Goal: Book appointment/travel/reservation

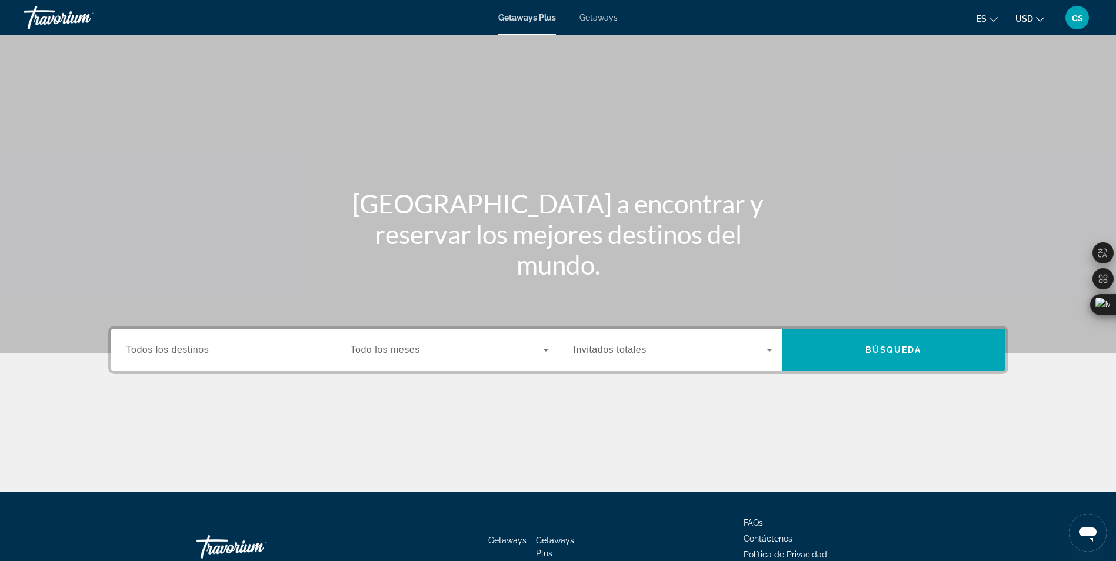
click at [223, 344] on input "Destination Todos los destinos" at bounding box center [225, 351] width 199 height 14
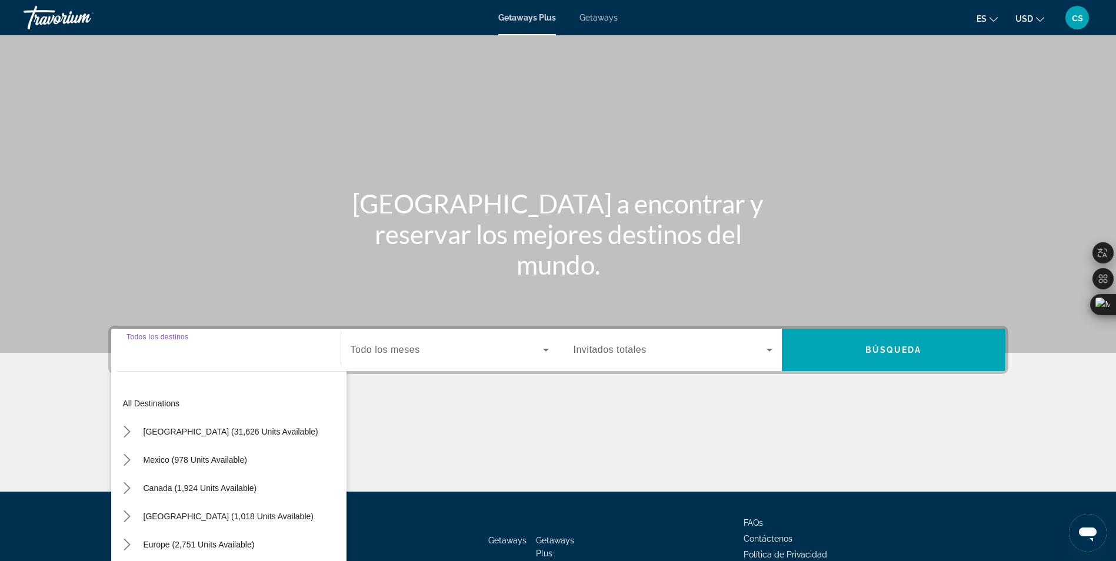
scroll to position [75, 0]
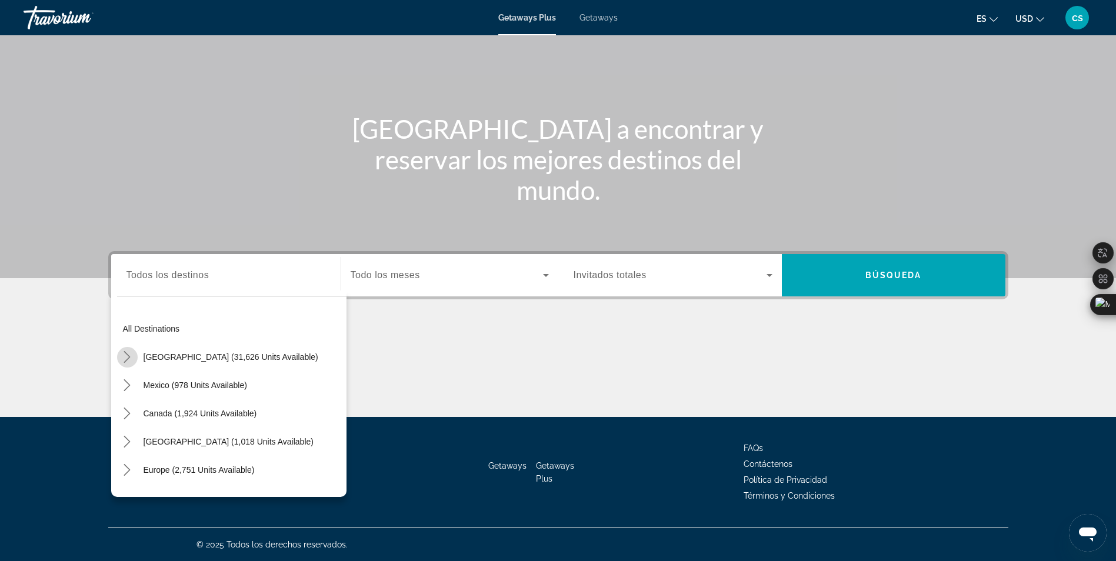
click at [117, 364] on mat-icon "Toggle United States (31,626 units available) submenu" at bounding box center [127, 357] width 21 height 21
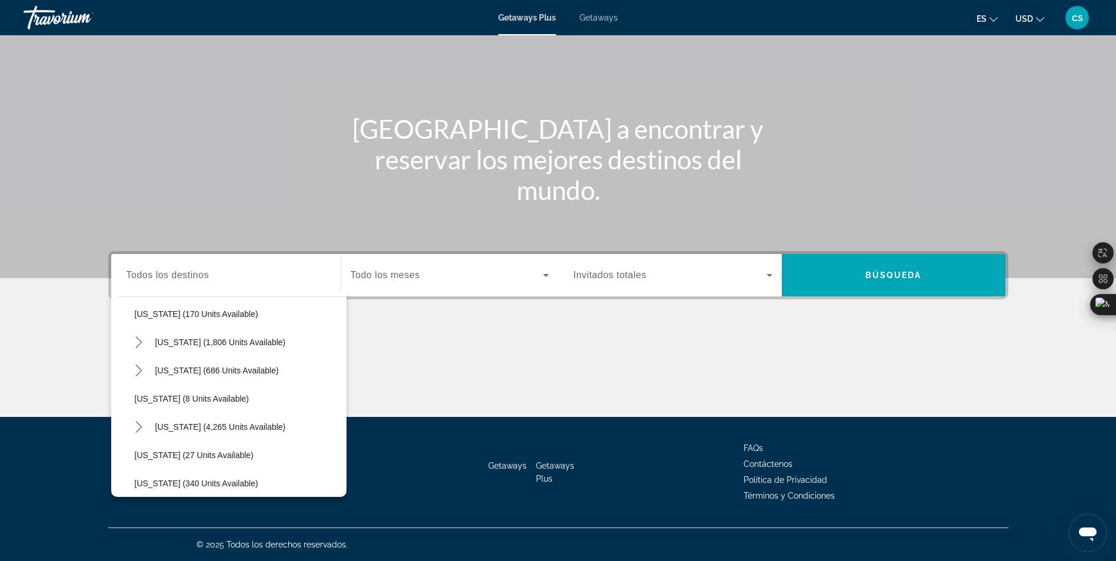
scroll to position [152, 0]
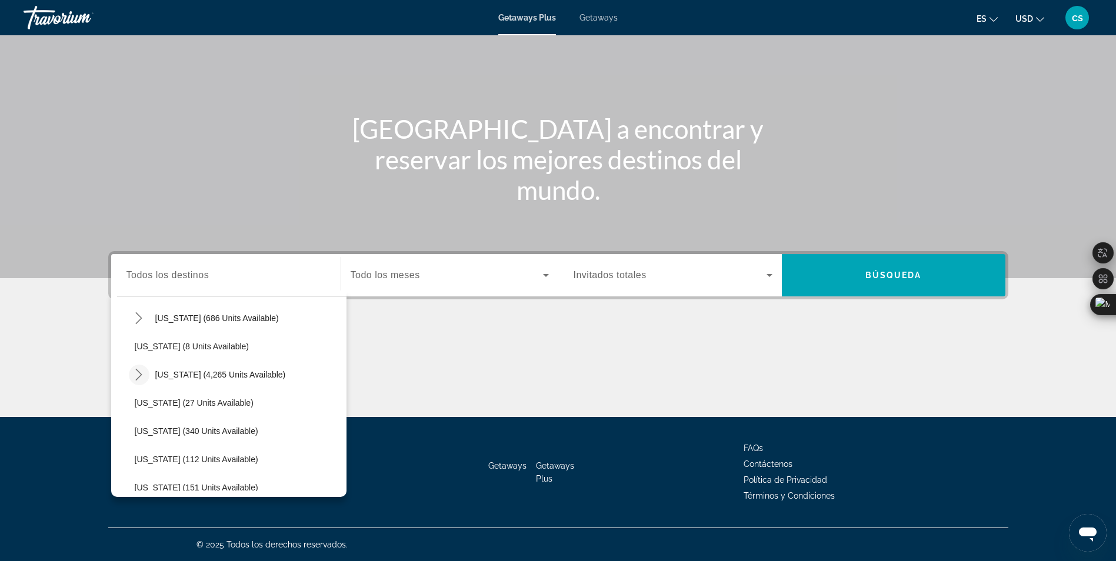
click at [129, 369] on mat-icon "Toggle Florida (4,265 units available) submenu" at bounding box center [139, 375] width 21 height 21
click at [175, 435] on span "[GEOGRAPHIC_DATA] (726 units available)" at bounding box center [228, 431] width 164 height 9
type input "**********"
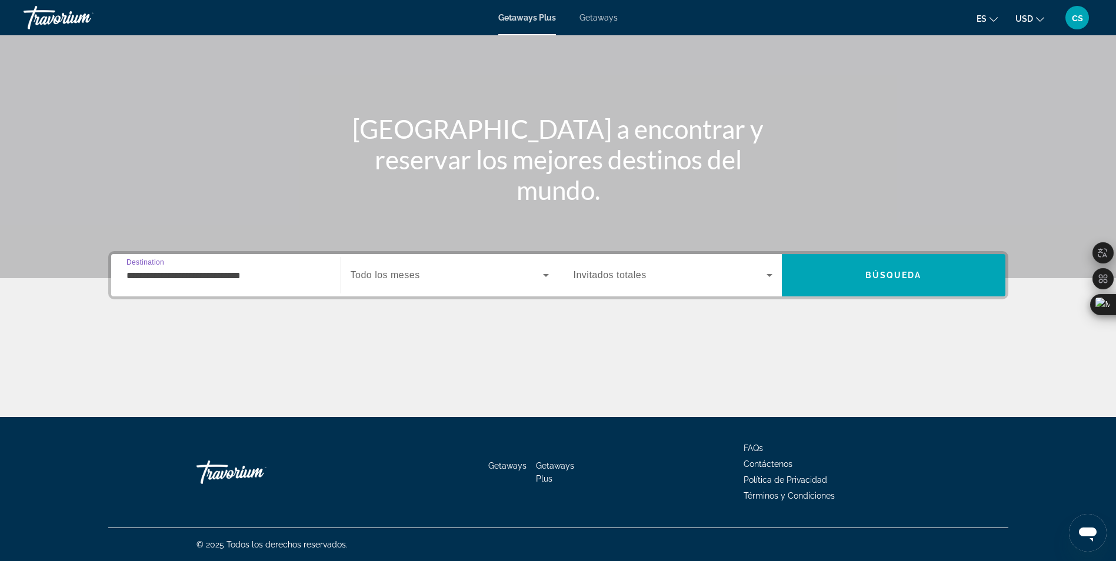
click at [377, 287] on div "Search widget" at bounding box center [450, 275] width 198 height 33
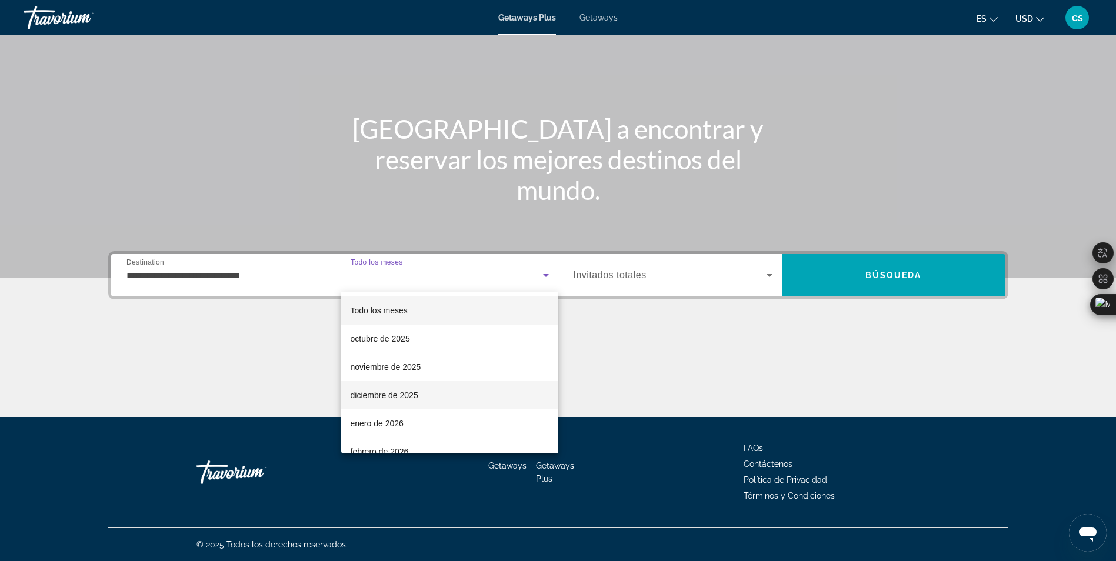
click at [364, 387] on mat-option "diciembre de 2025" at bounding box center [449, 395] width 217 height 28
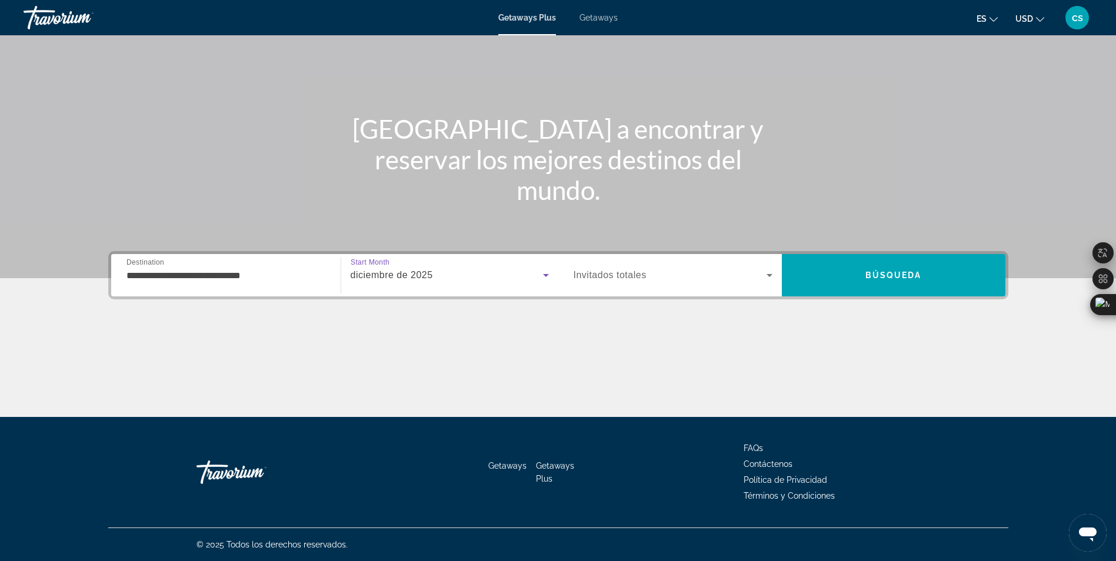
click at [653, 285] on div "Search widget" at bounding box center [673, 275] width 199 height 33
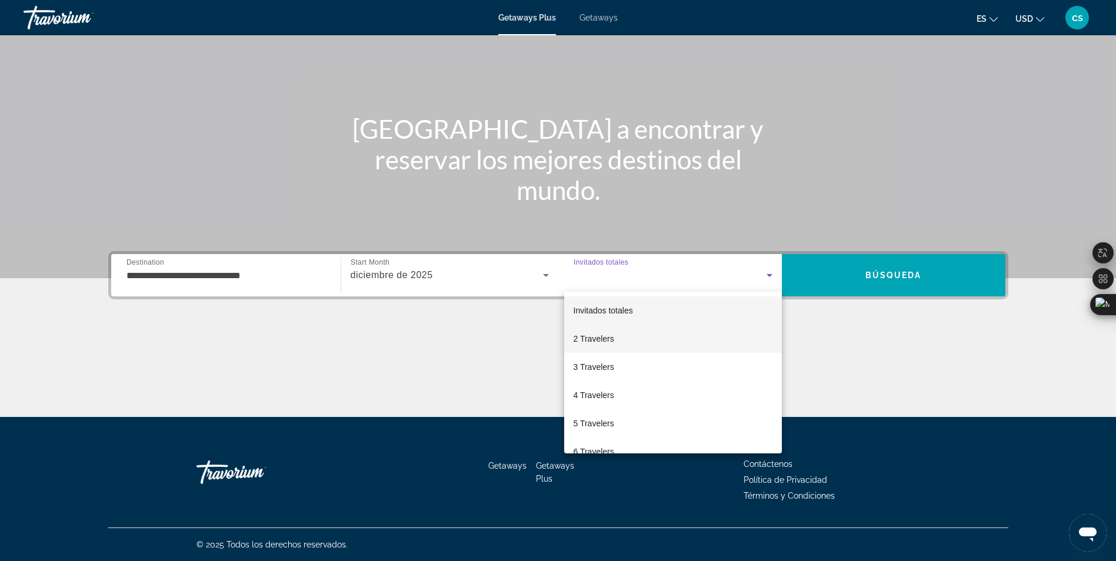
click at [612, 338] on span "2 Travelers" at bounding box center [594, 339] width 41 height 14
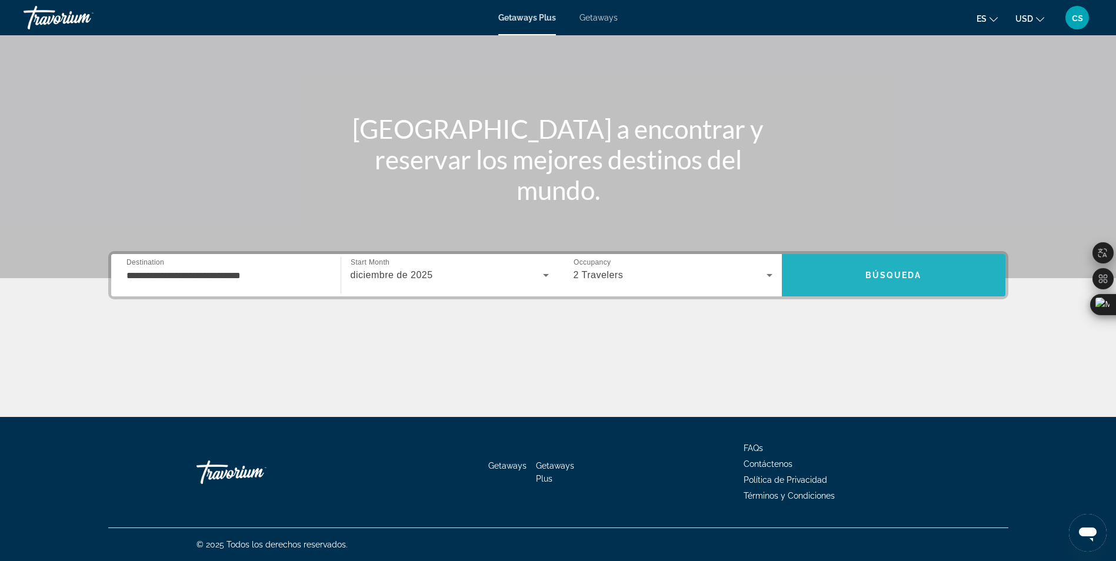
click at [885, 276] on span "Búsqueda" at bounding box center [893, 275] width 56 height 9
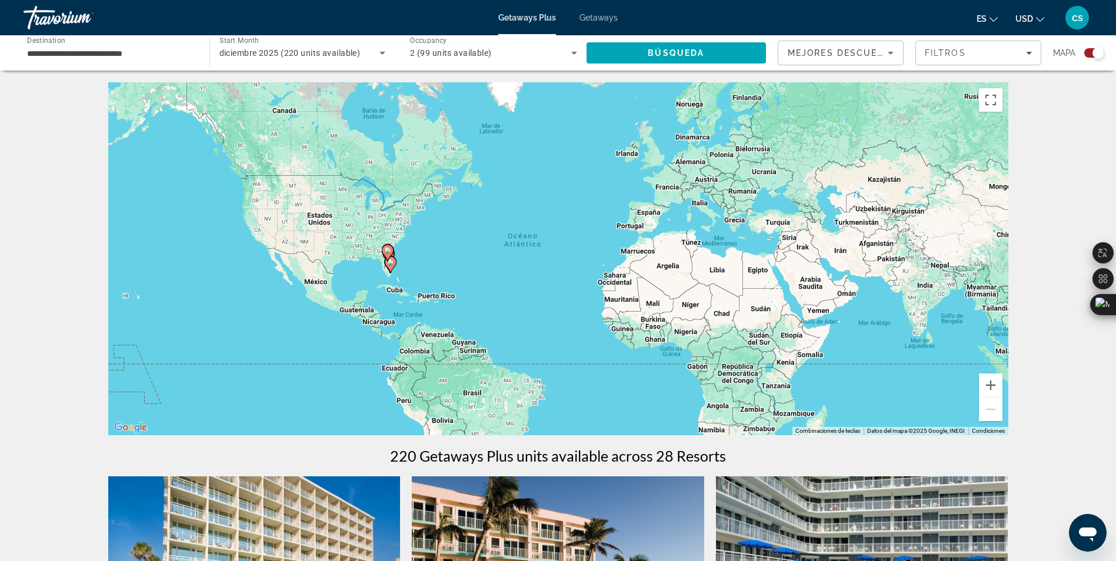
click at [425, 276] on div "Para activar la función de arrastrar con el teclado, presiona Alt + Intro. Una …" at bounding box center [558, 258] width 900 height 353
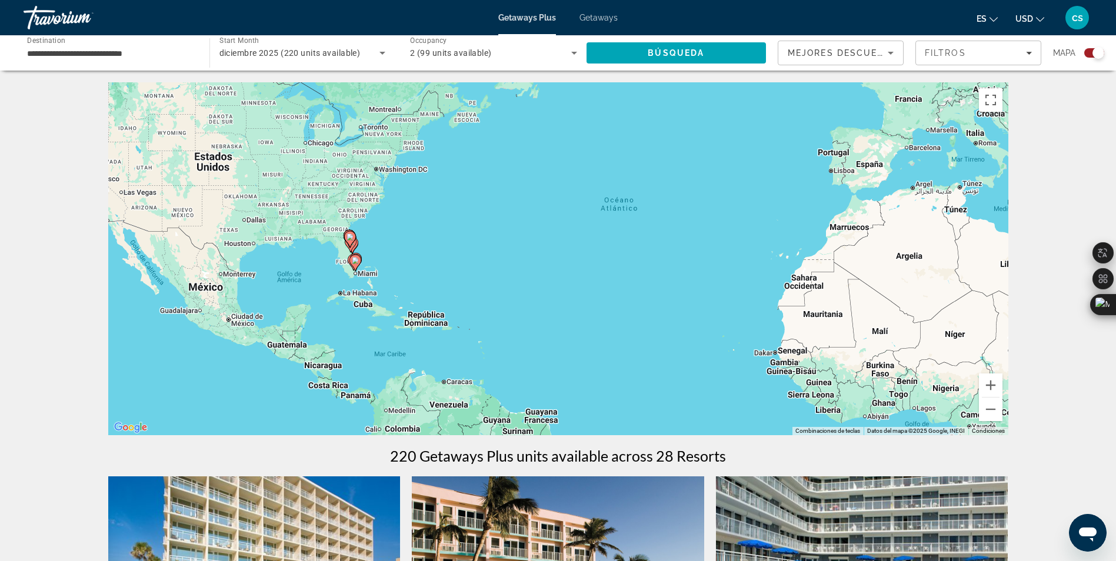
click at [369, 275] on div "Para activar la función de arrastrar con el teclado, presiona Alt + Intro. Una …" at bounding box center [558, 258] width 900 height 353
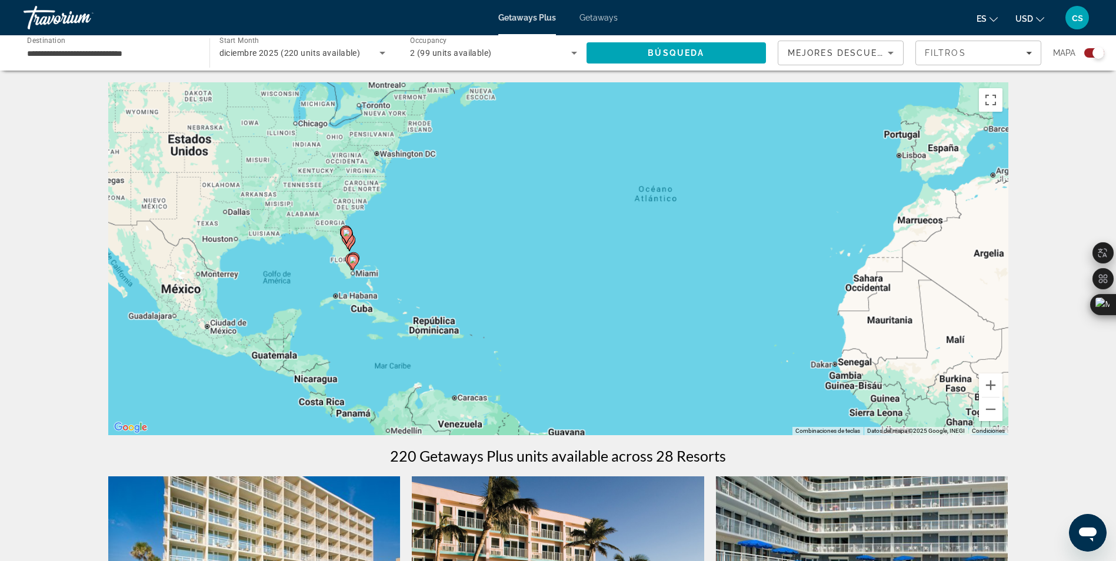
click at [369, 275] on div "Para activar la función de arrastrar con el teclado, presiona Alt + Intro. Una …" at bounding box center [558, 258] width 900 height 353
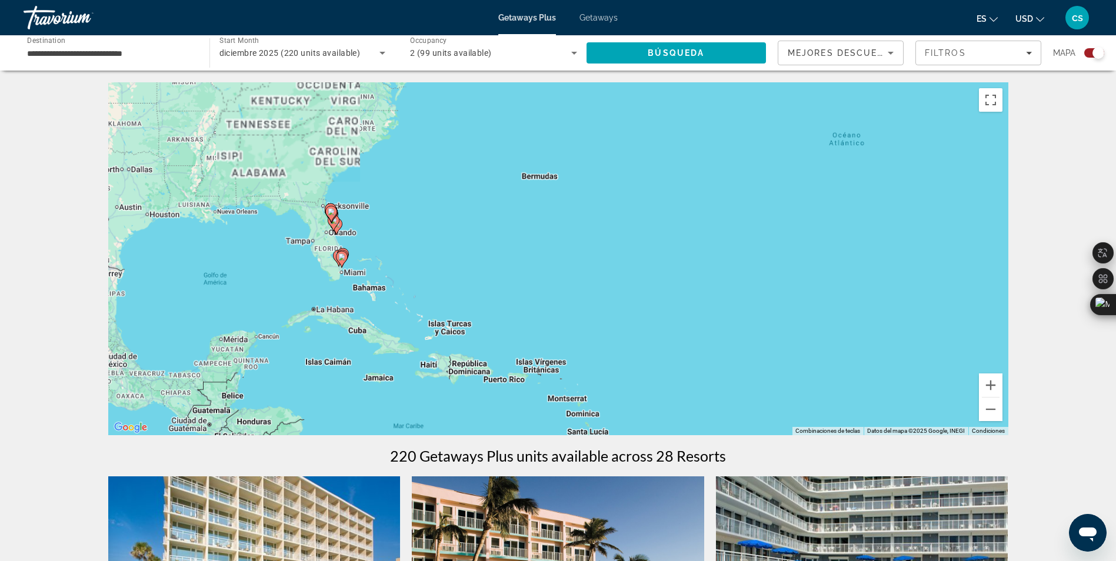
click at [369, 275] on div "Para activar la función de arrastrar con el teclado, presiona Alt + Intro. Una …" at bounding box center [558, 258] width 900 height 353
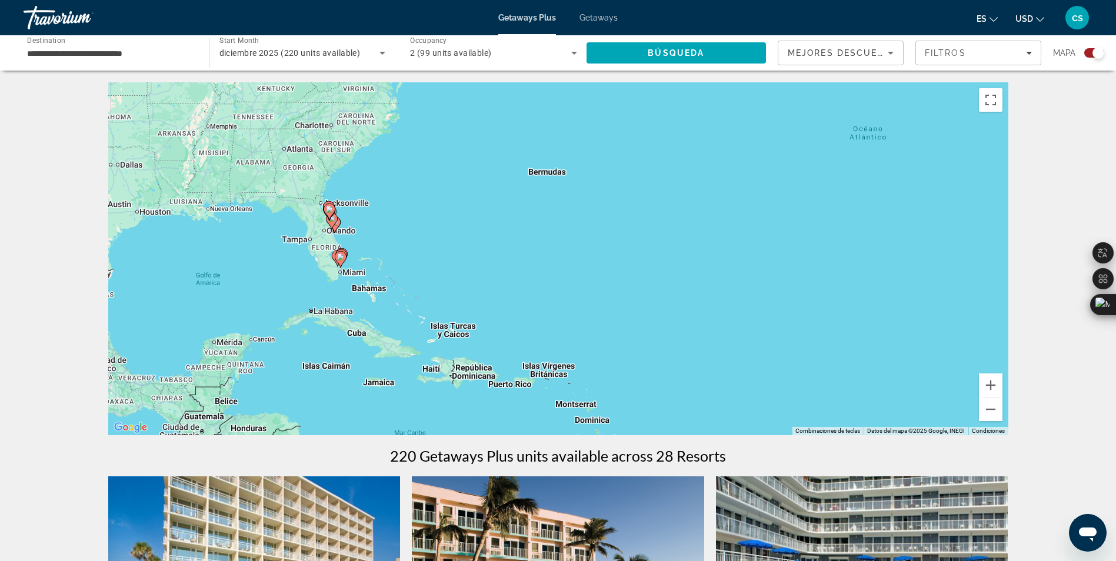
click at [340, 271] on div "Para activar la función de arrastrar con el teclado, presiona Alt + Intro. Una …" at bounding box center [558, 258] width 900 height 353
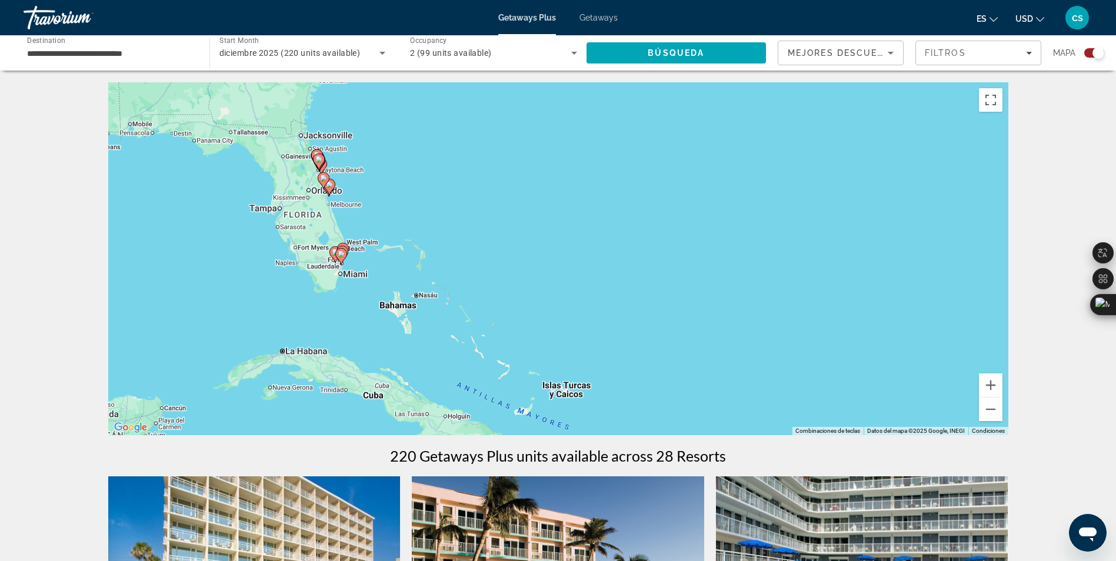
click at [340, 271] on div "Para activar la función de arrastrar con el teclado, presiona Alt + Intro. Una …" at bounding box center [558, 258] width 900 height 353
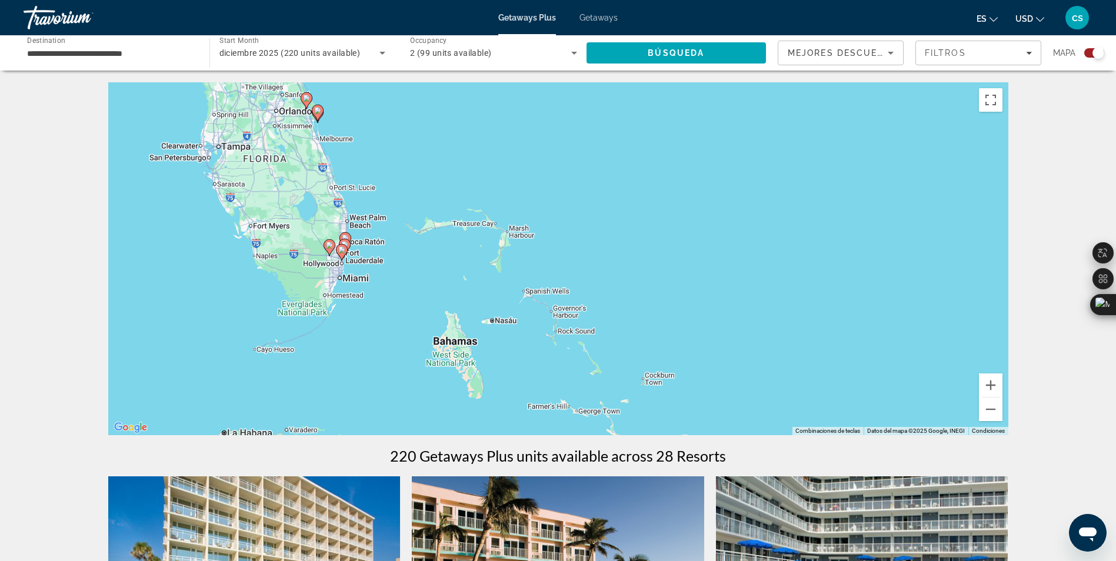
click at [340, 271] on div "Para activar la función de arrastrar con el teclado, presiona Alt + Intro. Una …" at bounding box center [558, 258] width 900 height 353
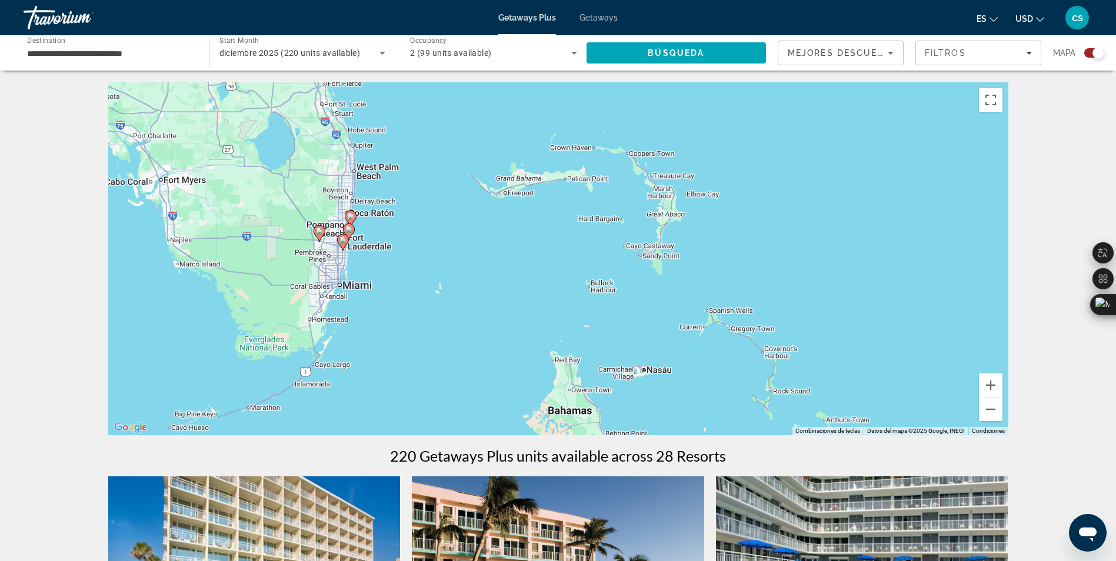
click at [344, 256] on div "Para activar la función de arrastrar con el teclado, presiona Alt + Intro. Una …" at bounding box center [558, 258] width 900 height 353
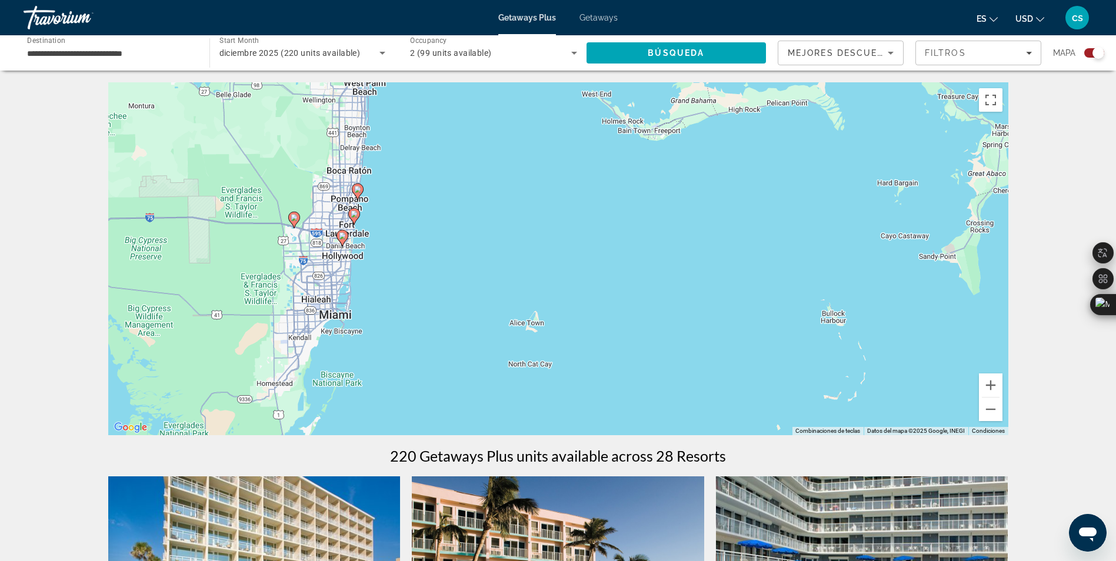
click at [344, 256] on div "Para activar la función de arrastrar con el teclado, presiona Alt + Intro. Una …" at bounding box center [558, 258] width 900 height 353
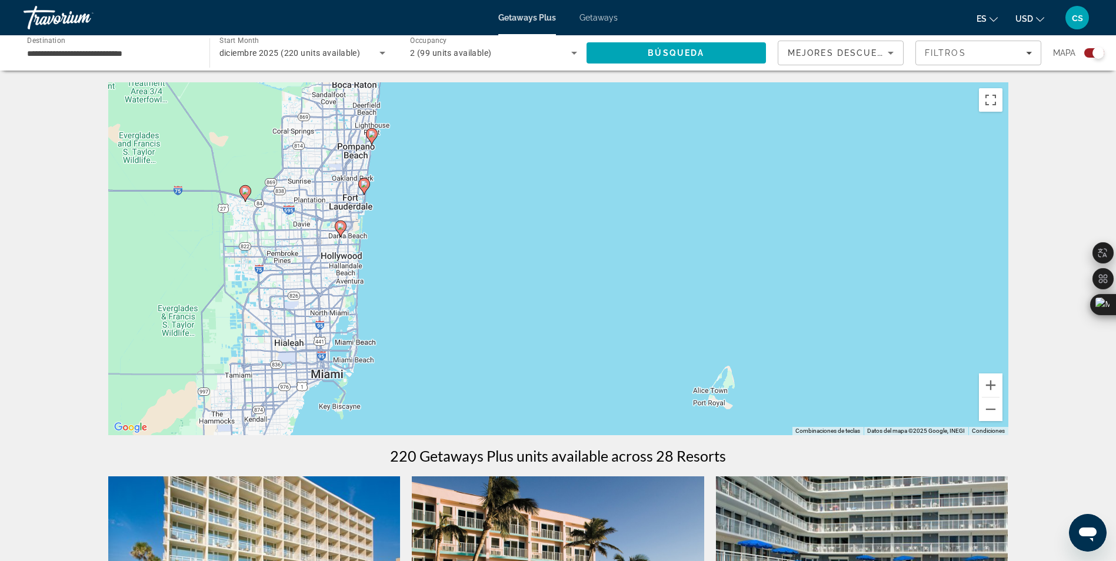
click at [344, 255] on div "Para activar la función de arrastrar con el teclado, presiona Alt + Intro. Una …" at bounding box center [558, 258] width 900 height 353
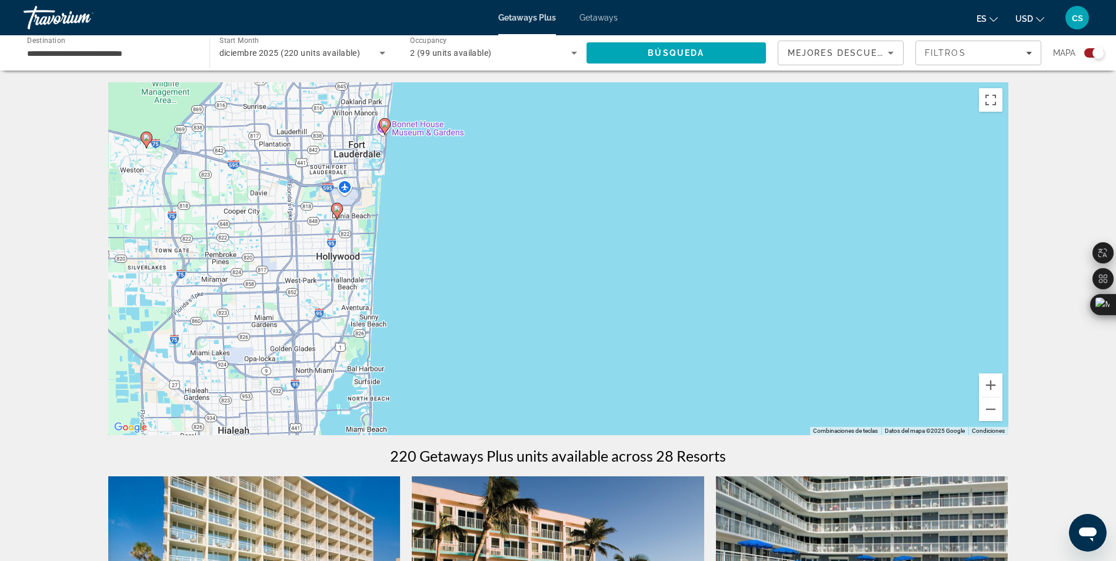
click at [344, 255] on div "Para activar la función de arrastrar con el teclado, presiona Alt + Intro. Una …" at bounding box center [558, 258] width 900 height 353
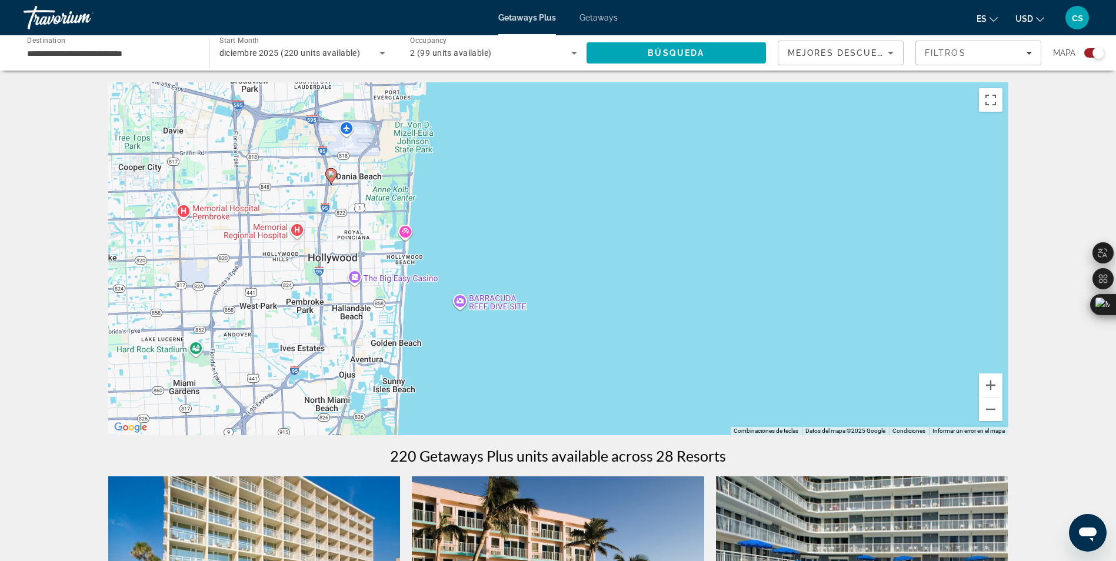
click at [344, 255] on div "Para activar la función de arrastrar con el teclado, presiona Alt + Intro. Una …" at bounding box center [558, 258] width 900 height 353
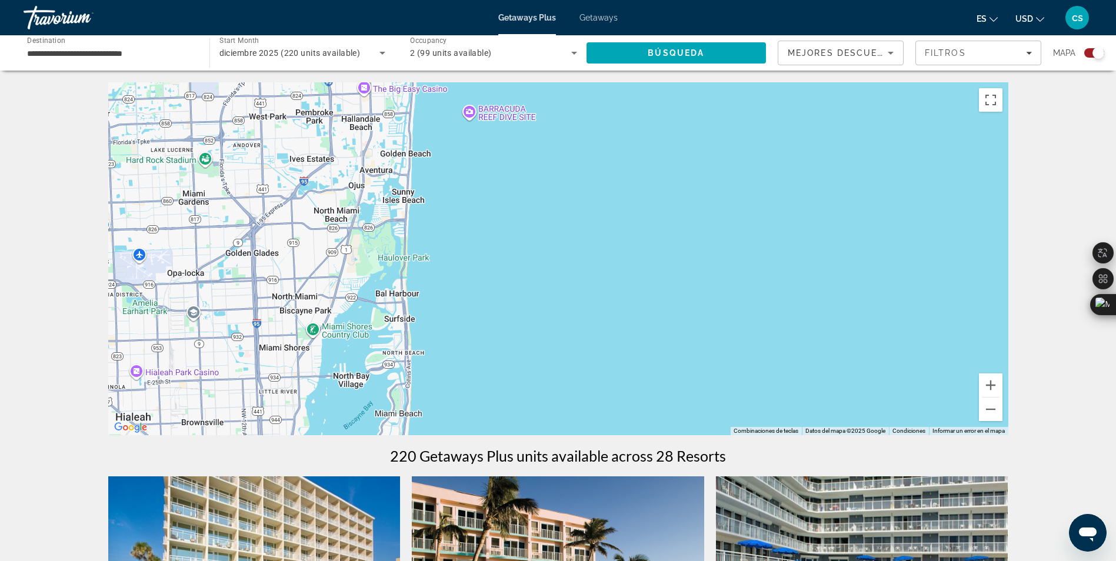
drag, startPoint x: 386, startPoint y: 293, endPoint x: 396, endPoint y: 101, distance: 192.1
click at [396, 101] on div "Para activar la función de arrastrar con el teclado, presiona Alt + Intro. Una …" at bounding box center [558, 258] width 900 height 353
click at [605, 15] on span "Getaways" at bounding box center [598, 17] width 38 height 9
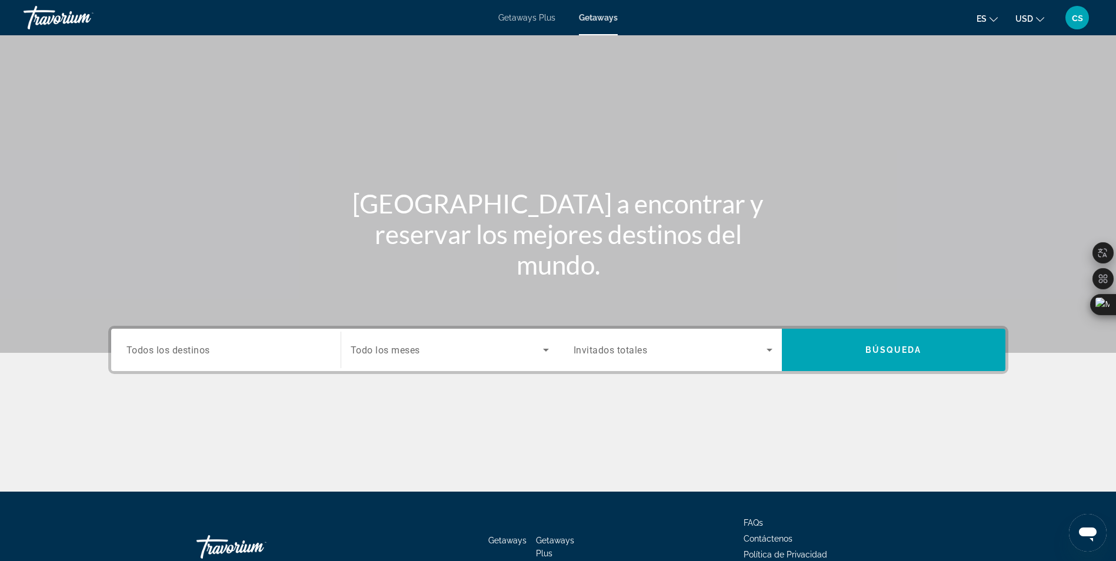
click at [193, 352] on span "Todos los destinos" at bounding box center [168, 349] width 84 height 11
click at [193, 352] on input "Destination Todos los destinos" at bounding box center [225, 351] width 199 height 14
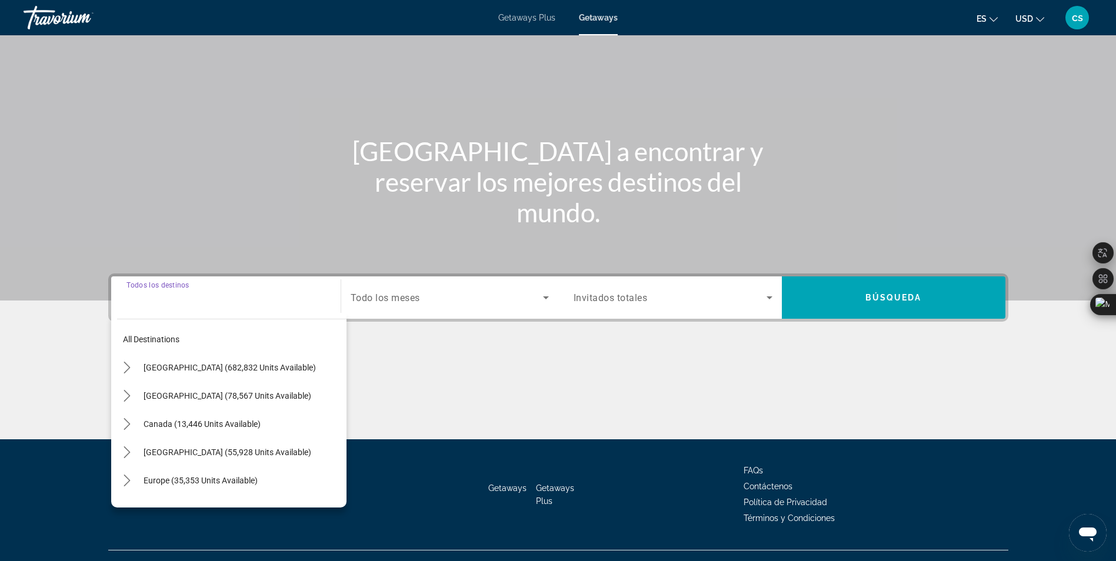
scroll to position [75, 0]
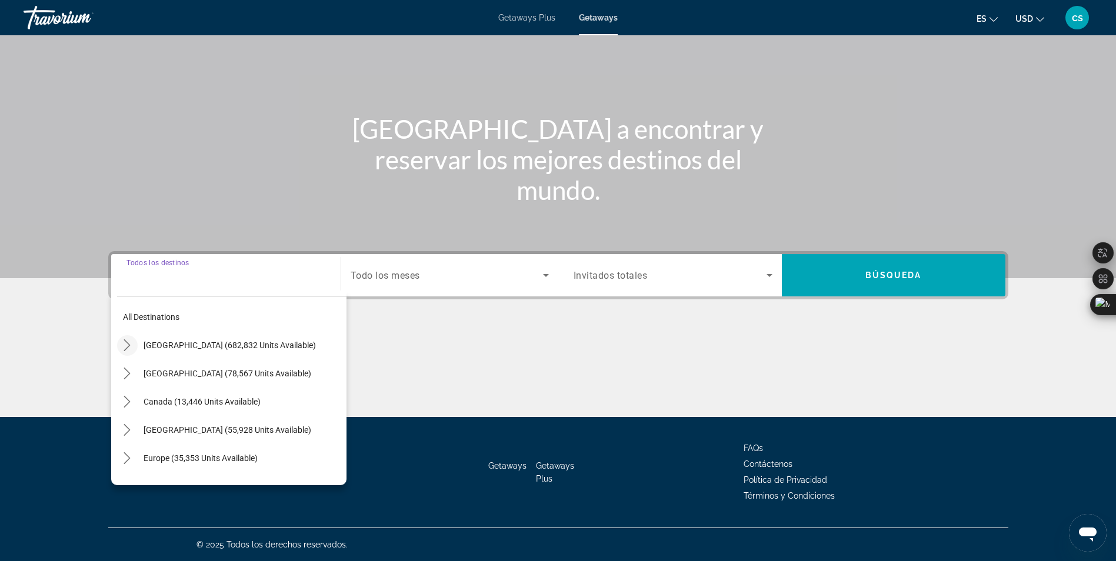
click at [129, 337] on mat-icon "Toggle United States (682,832 units available) submenu" at bounding box center [127, 345] width 21 height 21
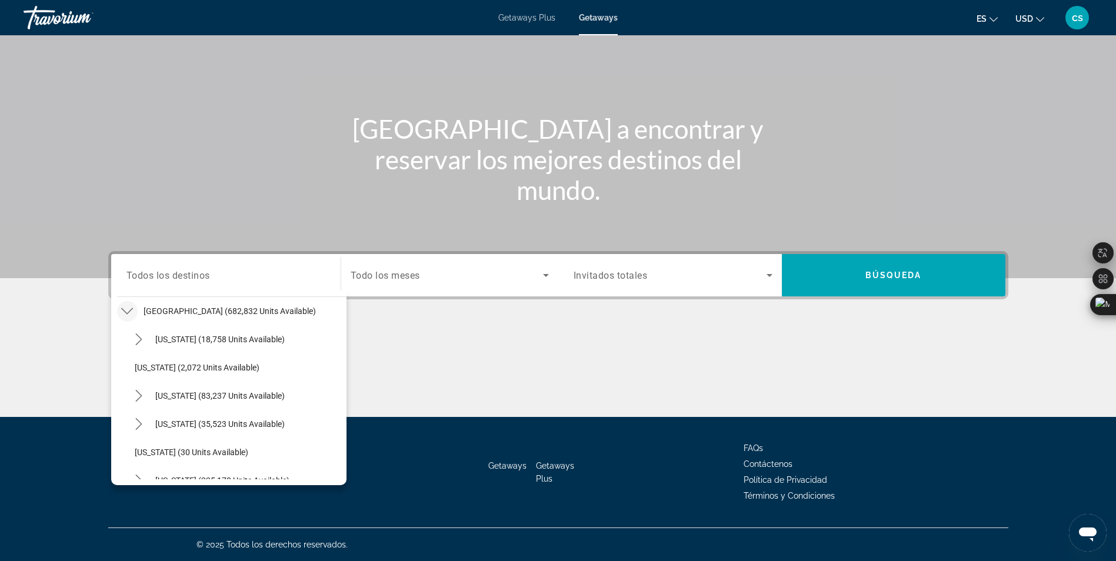
scroll to position [211, 0]
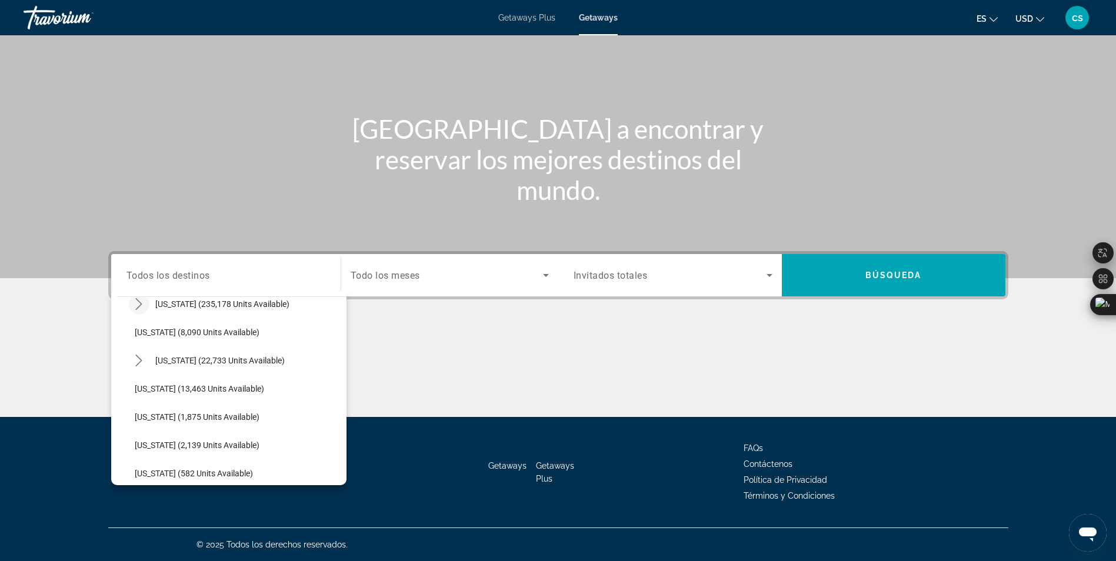
click at [132, 310] on mat-icon "Toggle Florida (235,178 units available) submenu" at bounding box center [139, 304] width 21 height 21
click at [159, 357] on span "[GEOGRAPHIC_DATA] (57,511 units available)" at bounding box center [230, 360] width 168 height 9
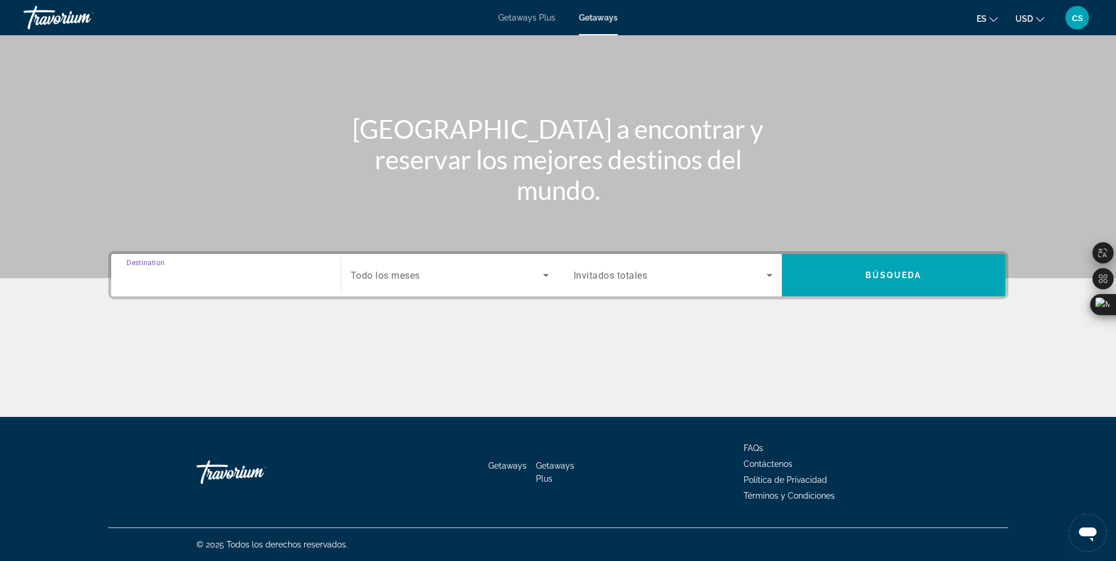
type input "**********"
click at [365, 263] on div "Search widget" at bounding box center [450, 275] width 198 height 33
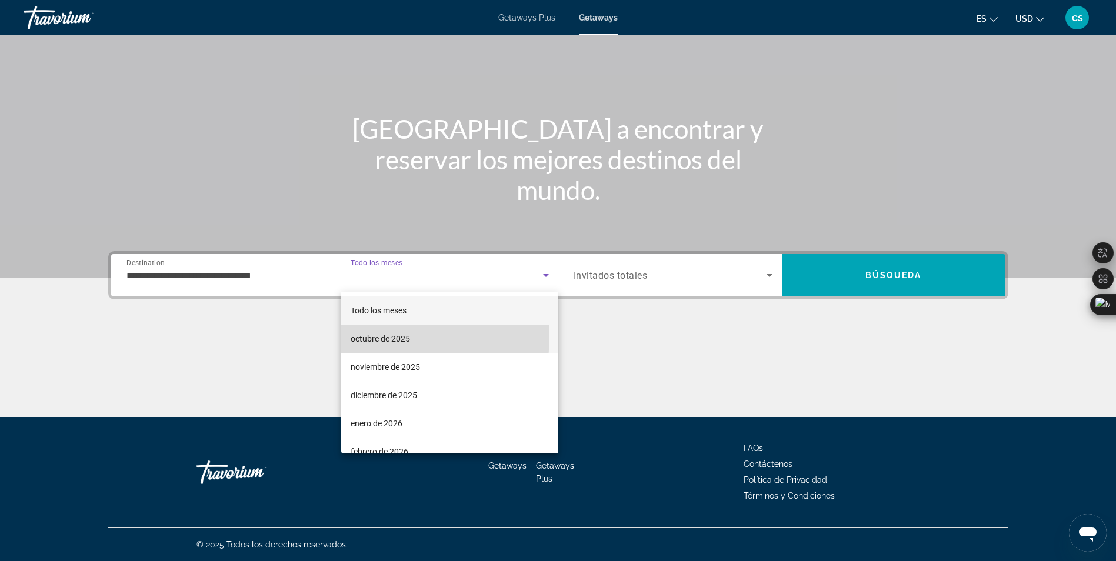
click at [362, 336] on span "octubre de 2025" at bounding box center [380, 339] width 59 height 14
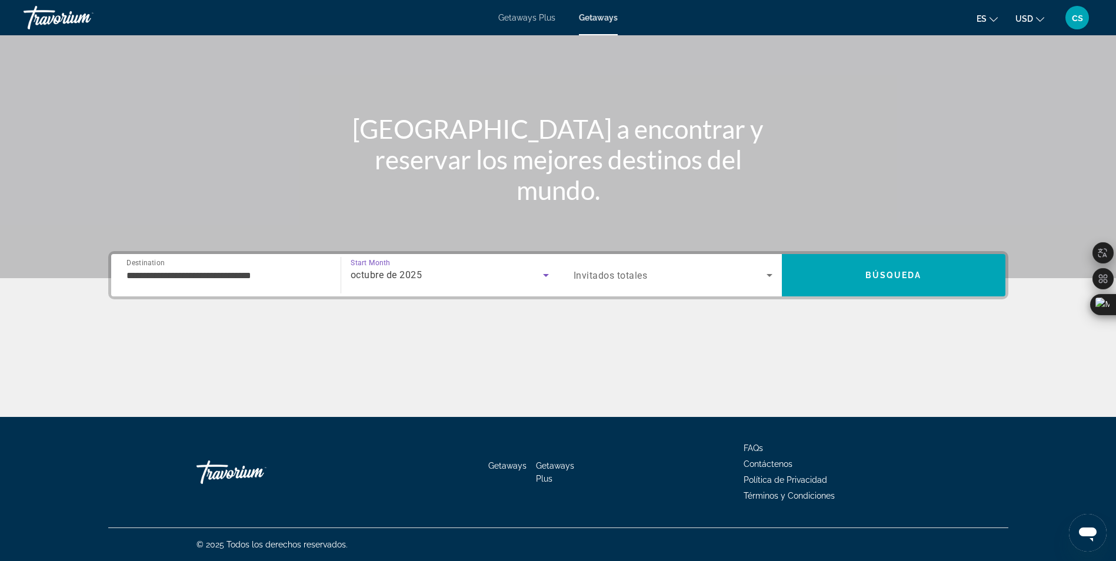
click at [642, 275] on span "Invitados totales" at bounding box center [611, 275] width 74 height 11
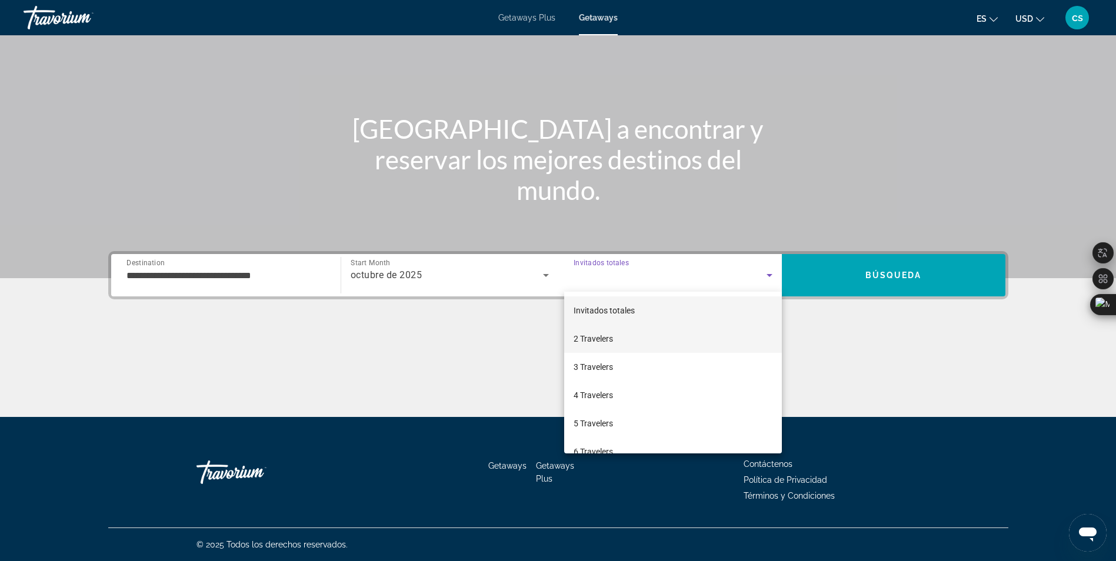
click at [588, 342] on span "2 Travelers" at bounding box center [593, 339] width 39 height 14
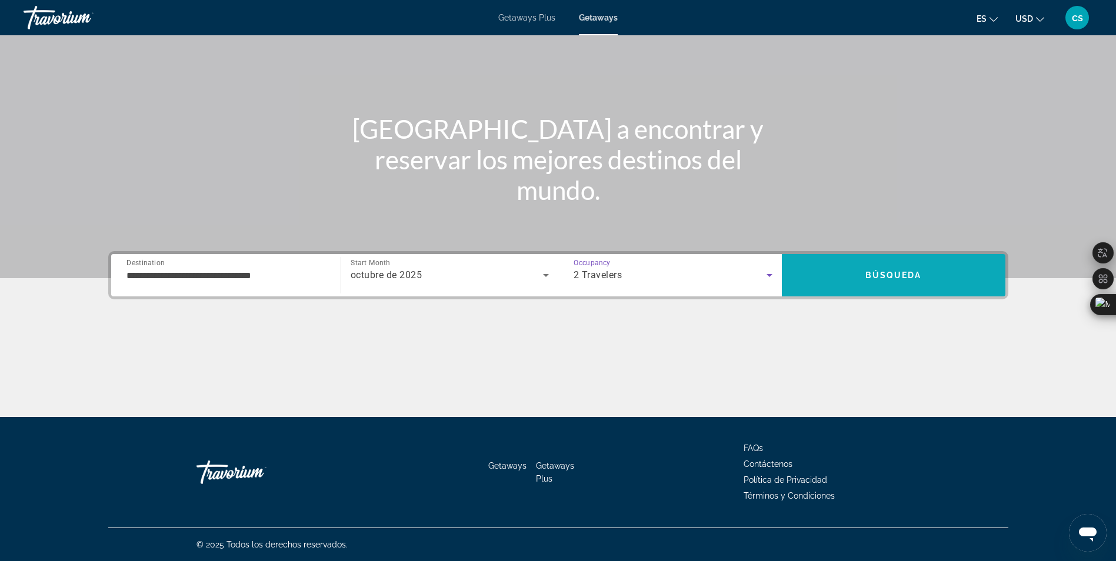
click at [844, 279] on span "Search" at bounding box center [894, 275] width 224 height 28
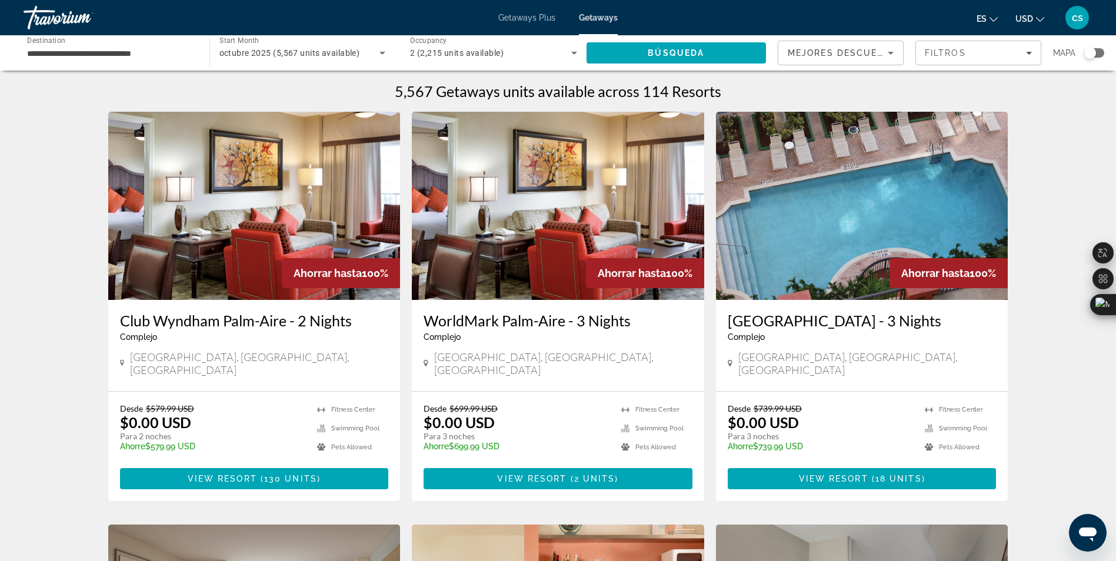
click at [1099, 52] on div "Search widget" at bounding box center [1094, 52] width 20 height 9
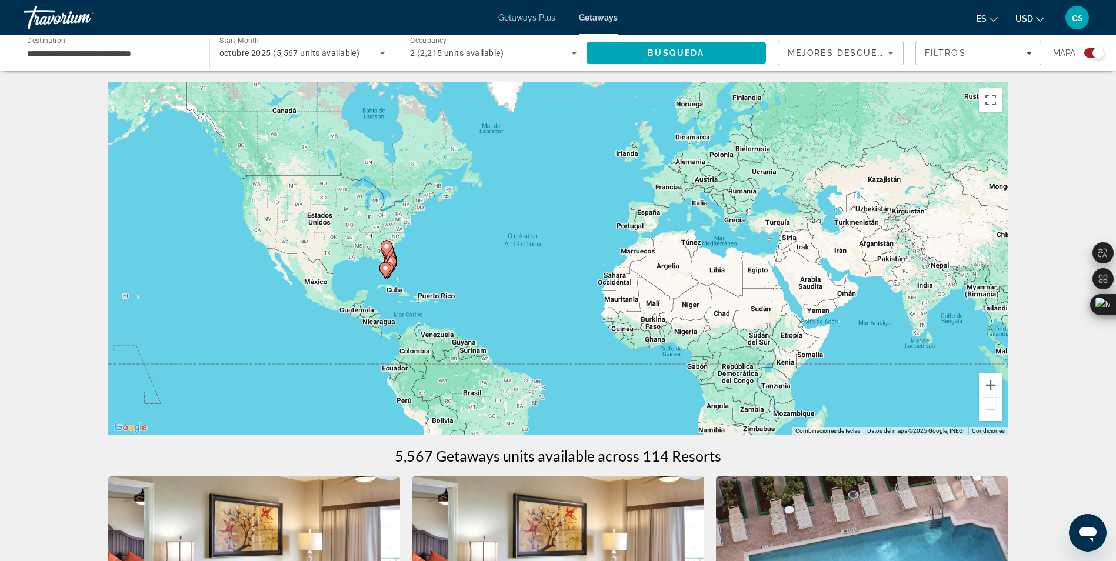
click at [375, 292] on div "Para activar la función de arrastrar con el teclado, presiona Alt + Intro. Una …" at bounding box center [558, 258] width 900 height 353
click at [389, 258] on g "Main content" at bounding box center [388, 253] width 12 height 16
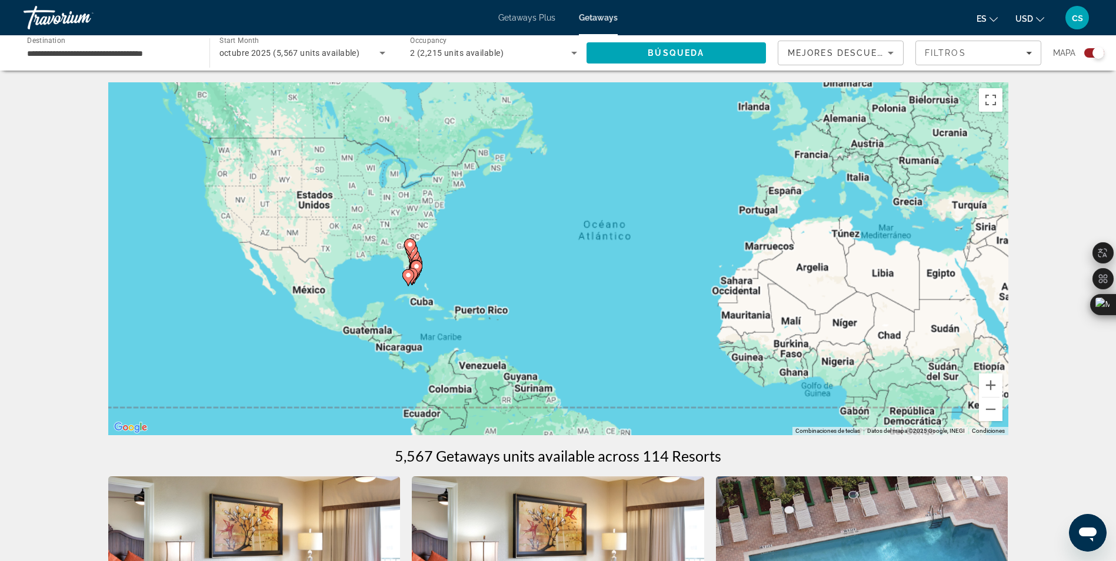
click at [389, 258] on div "Para activar la función de arrastrar con el teclado, presiona Alt + Intro. Una …" at bounding box center [558, 258] width 900 height 353
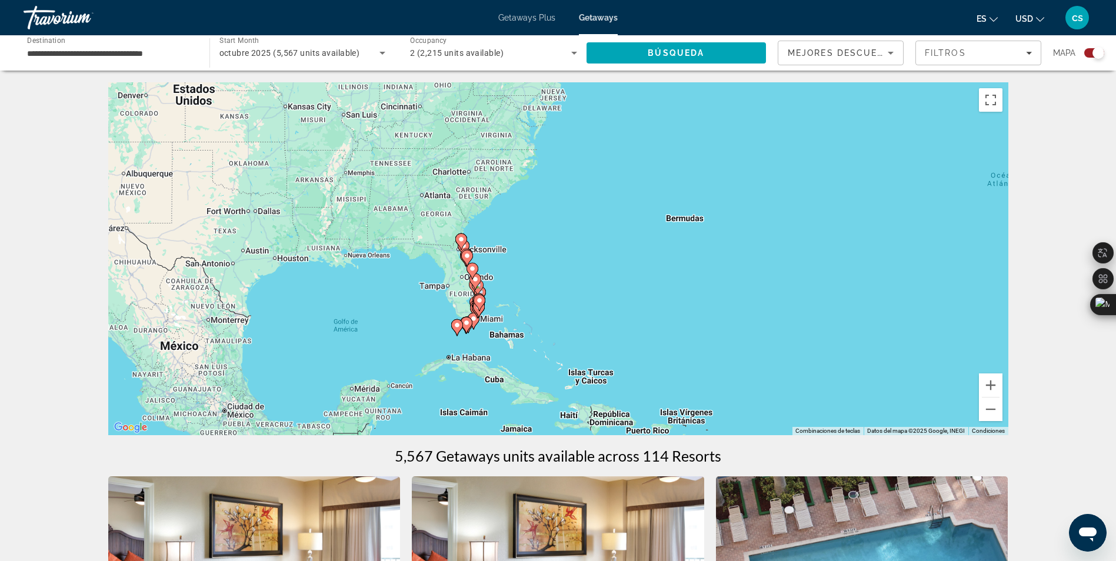
click at [472, 316] on gmp-advanced-marker "Main content" at bounding box center [478, 308] width 12 height 18
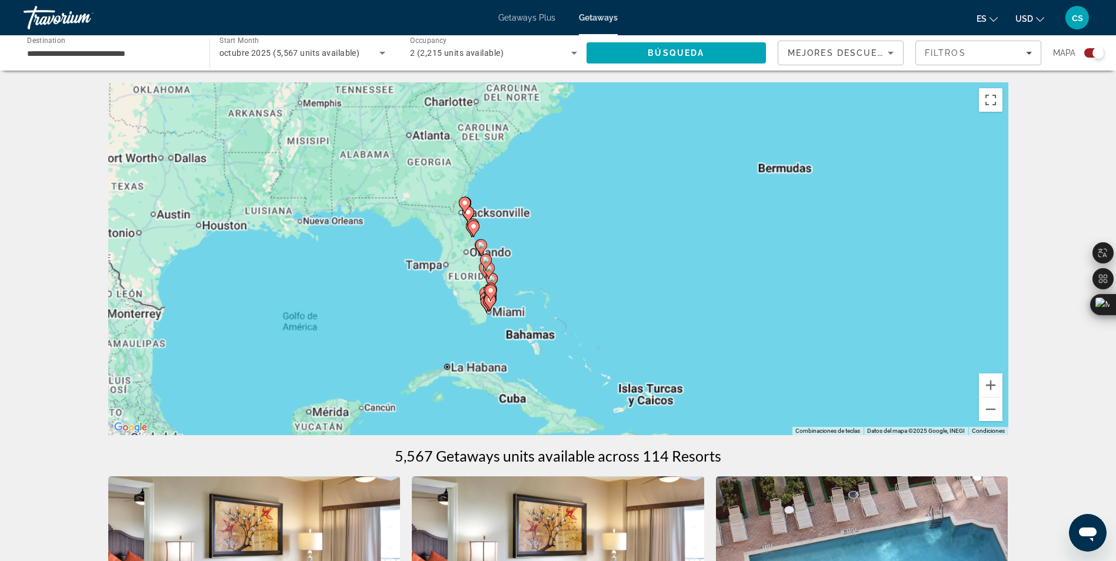
click at [474, 316] on div "Para activar la función de arrastrar con el teclado, presiona Alt + Intro. Una …" at bounding box center [558, 258] width 900 height 353
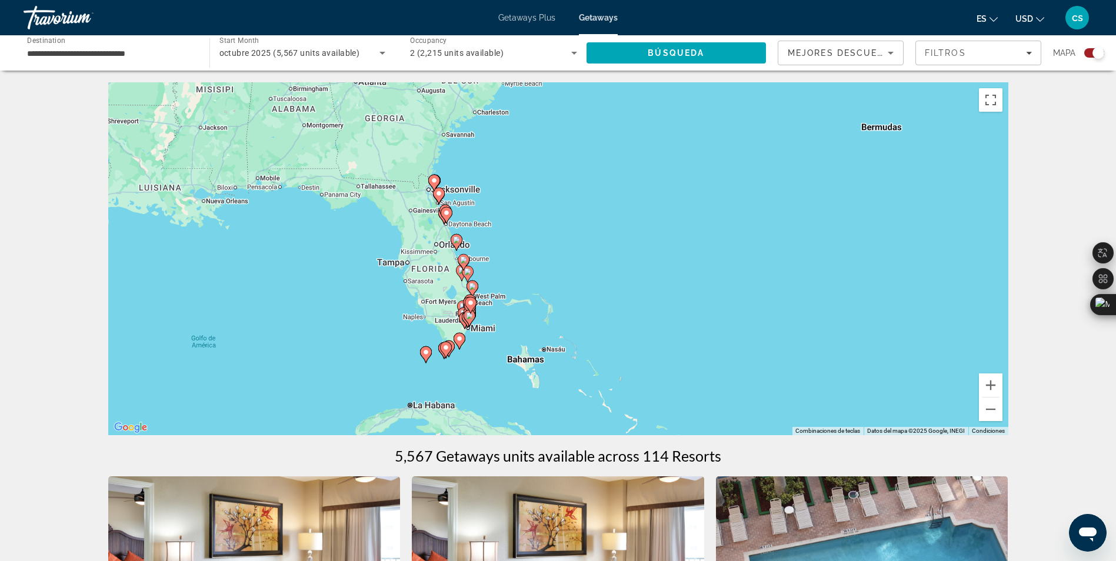
click at [474, 316] on icon "Main content" at bounding box center [469, 318] width 11 height 15
type input "**********"
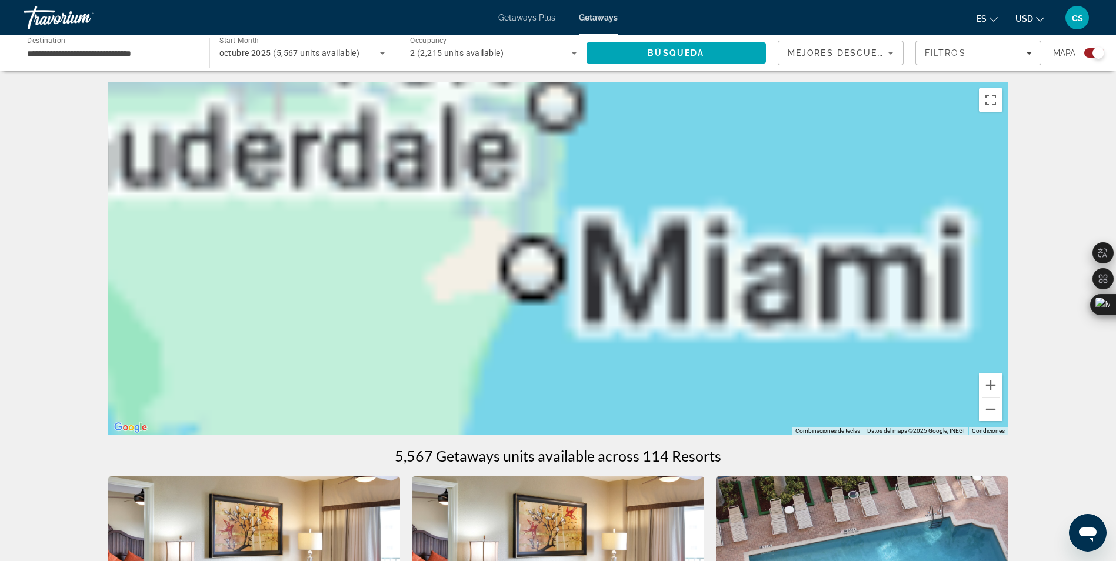
click at [474, 316] on div "Main content" at bounding box center [558, 258] width 900 height 353
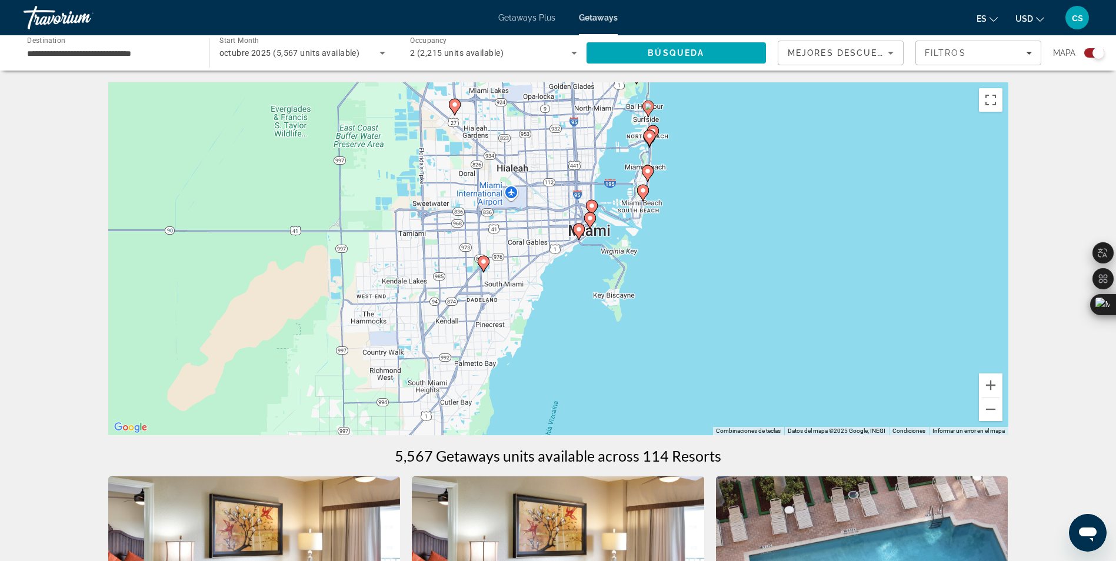
click at [640, 193] on image "Main content" at bounding box center [643, 190] width 7 height 7
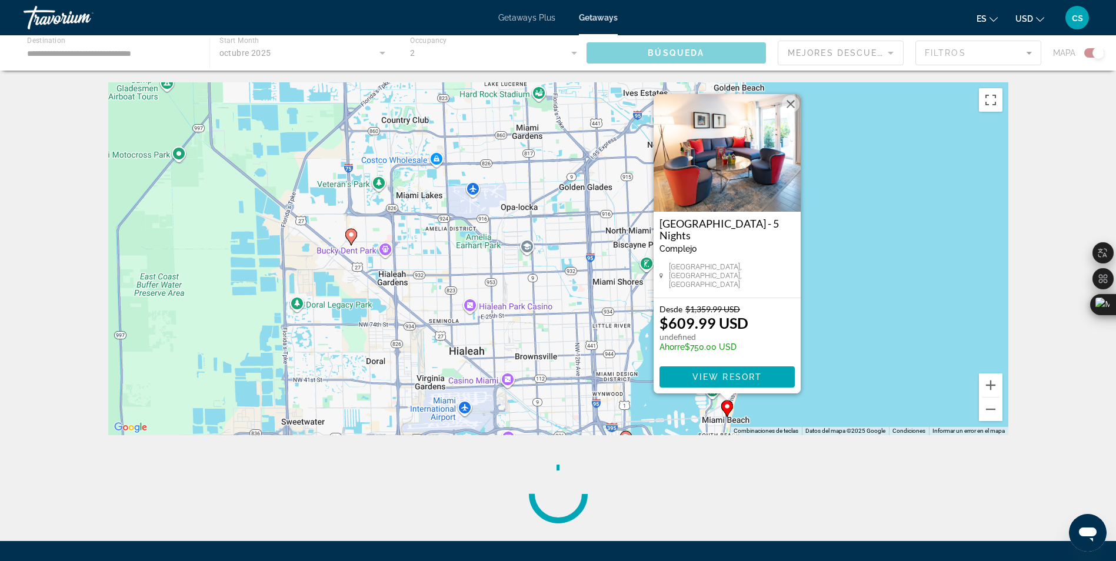
click at [840, 353] on div "Para activar la función de arrastrar con el teclado, presiona Alt + Intro. Una …" at bounding box center [558, 258] width 900 height 353
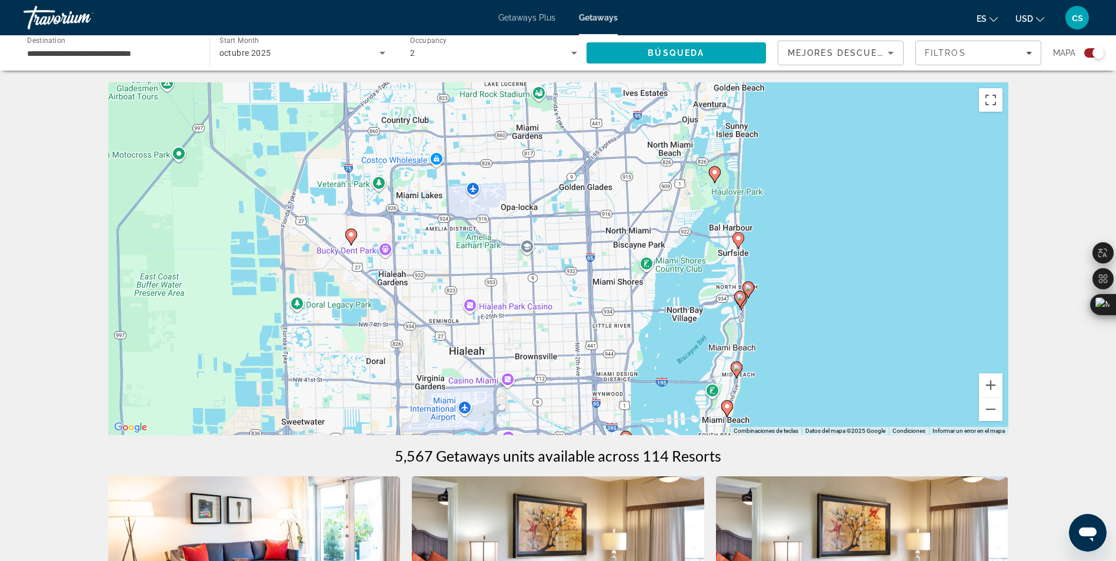
click at [735, 369] on image "Main content" at bounding box center [736, 367] width 7 height 7
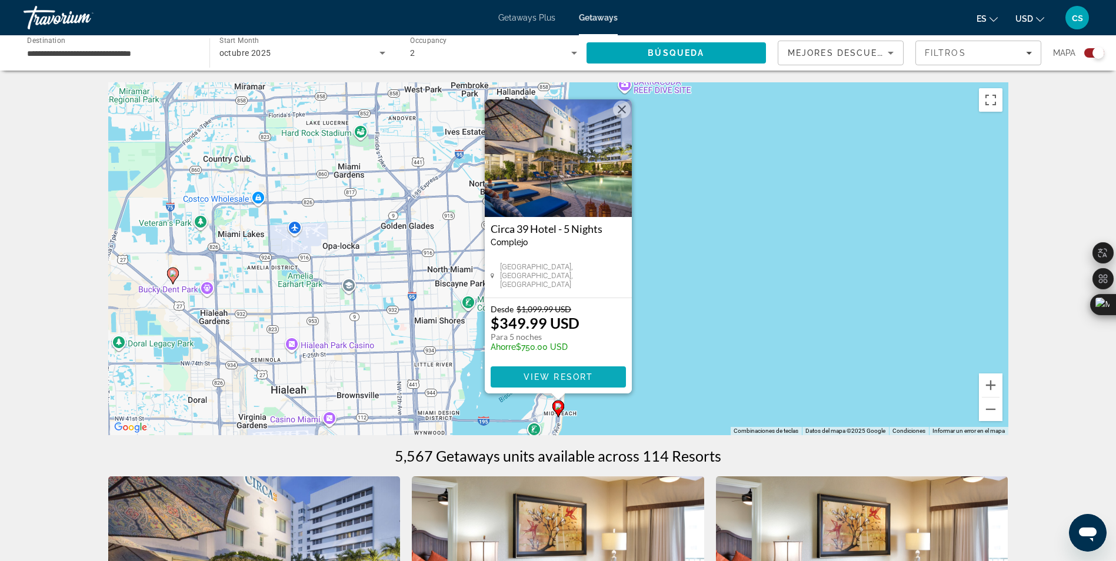
click at [537, 377] on span "View Resort" at bounding box center [557, 376] width 69 height 9
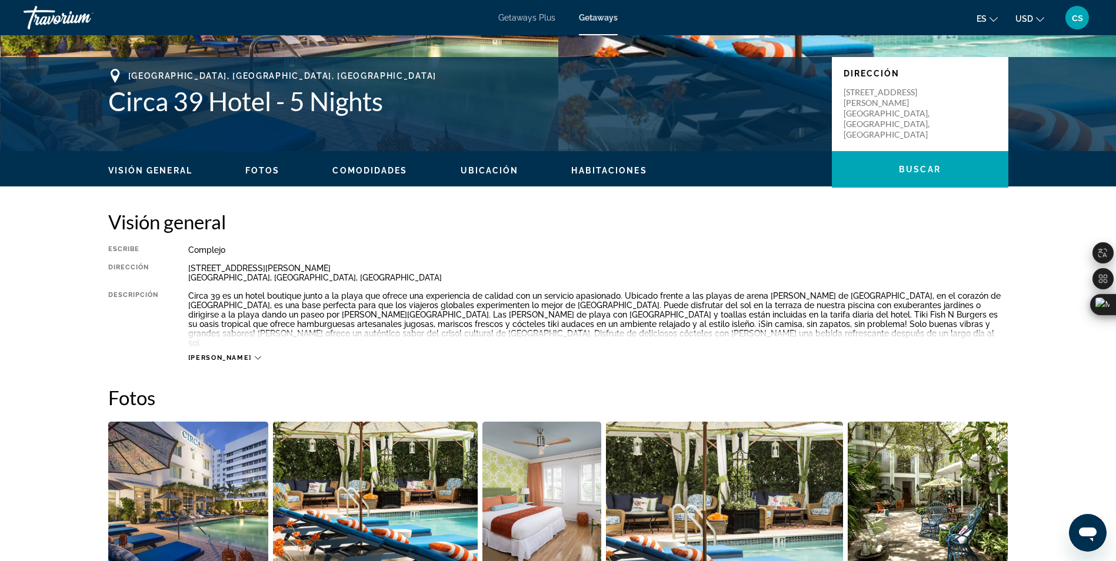
scroll to position [235, 0]
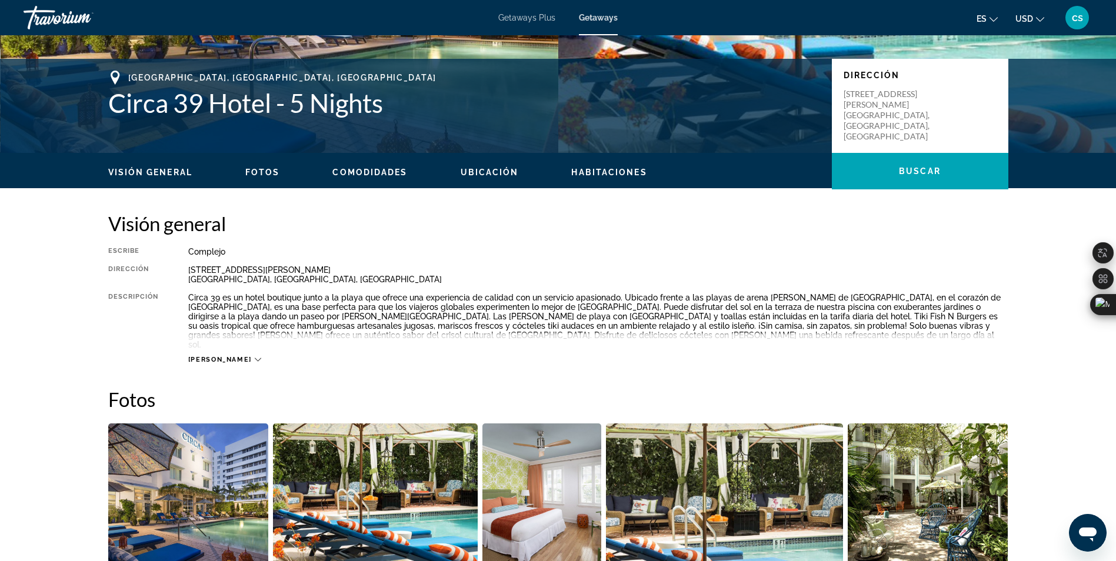
click at [219, 356] on span "[PERSON_NAME]" at bounding box center [220, 360] width 64 height 8
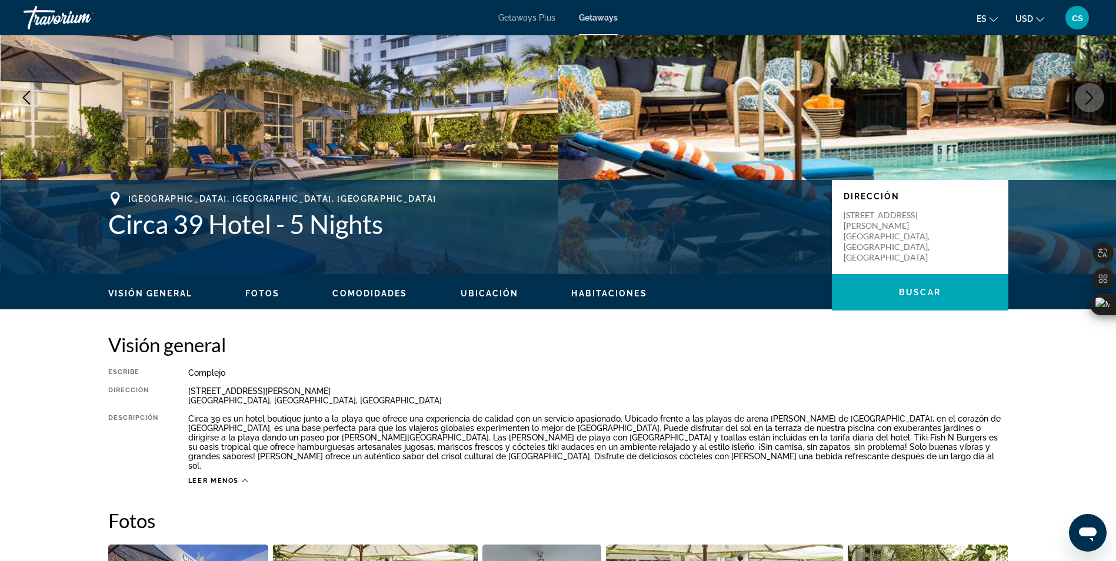
scroll to position [0, 0]
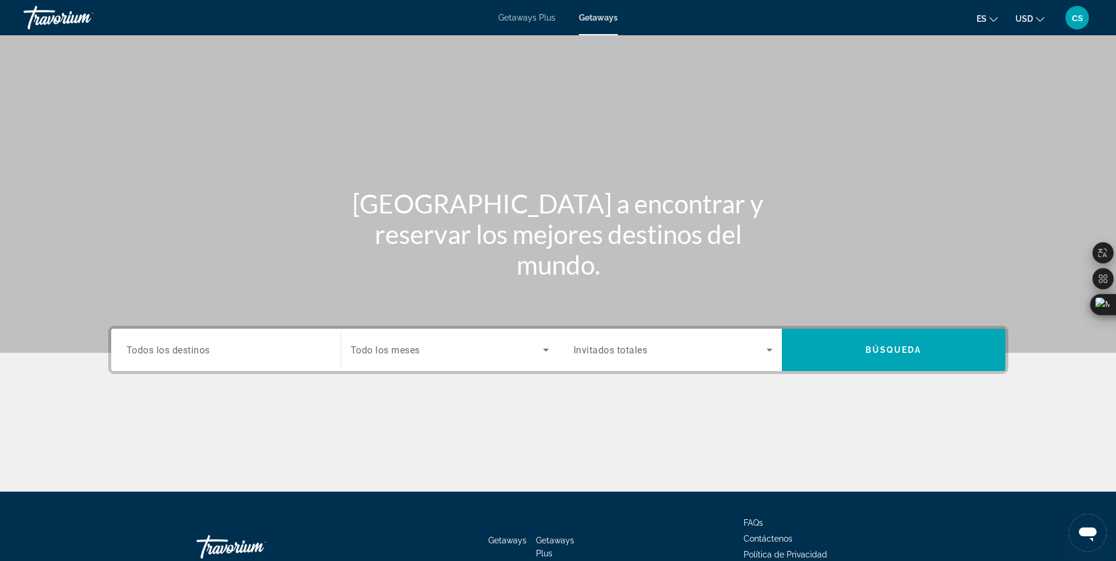
click at [169, 358] on div "Search widget" at bounding box center [225, 351] width 199 height 34
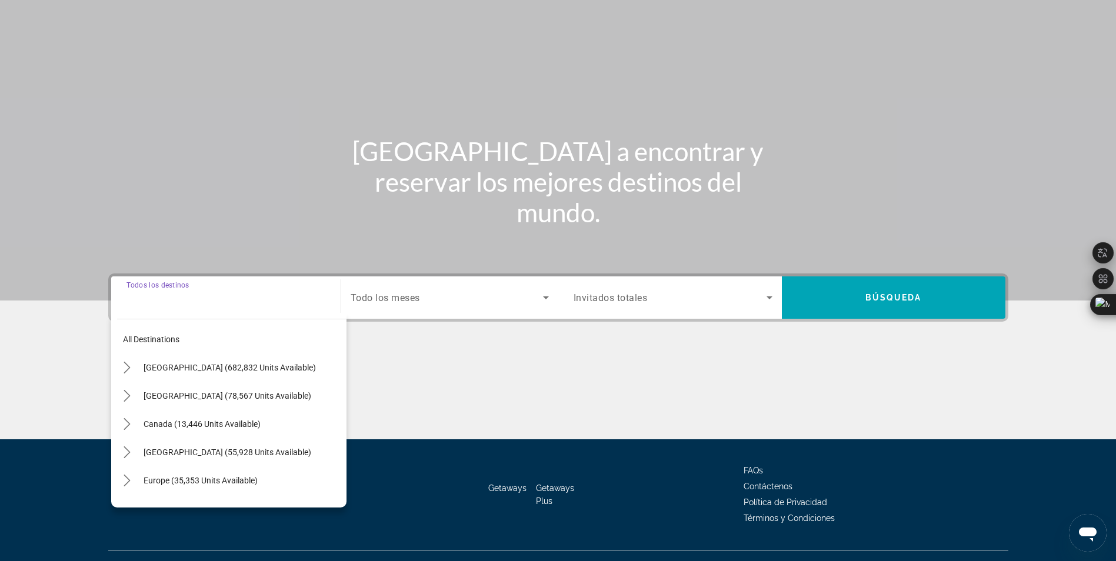
scroll to position [75, 0]
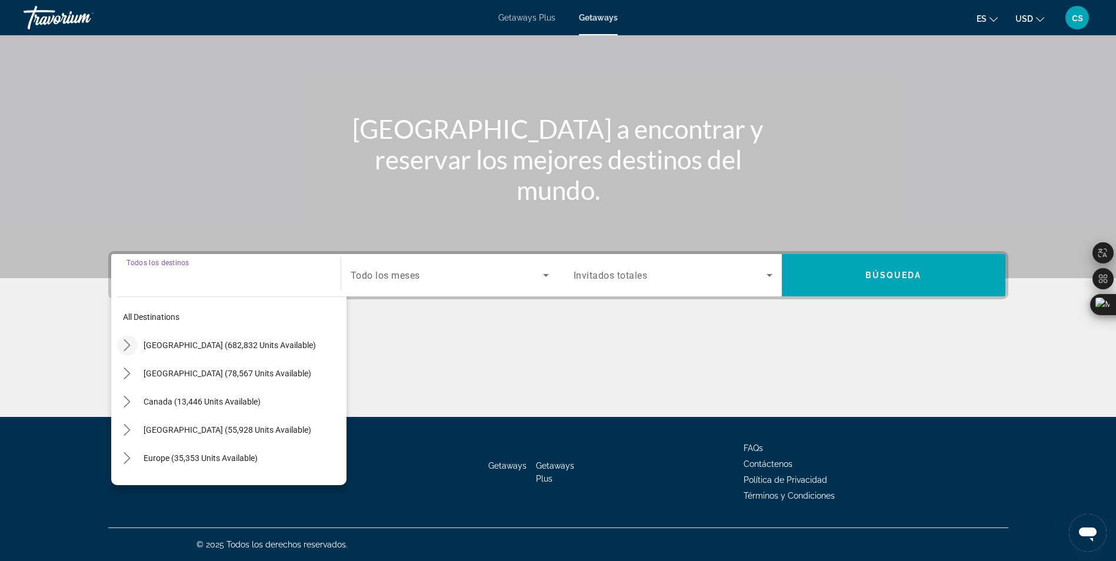
click at [134, 337] on mat-icon "Toggle United States (682,832 units available) submenu" at bounding box center [127, 345] width 21 height 21
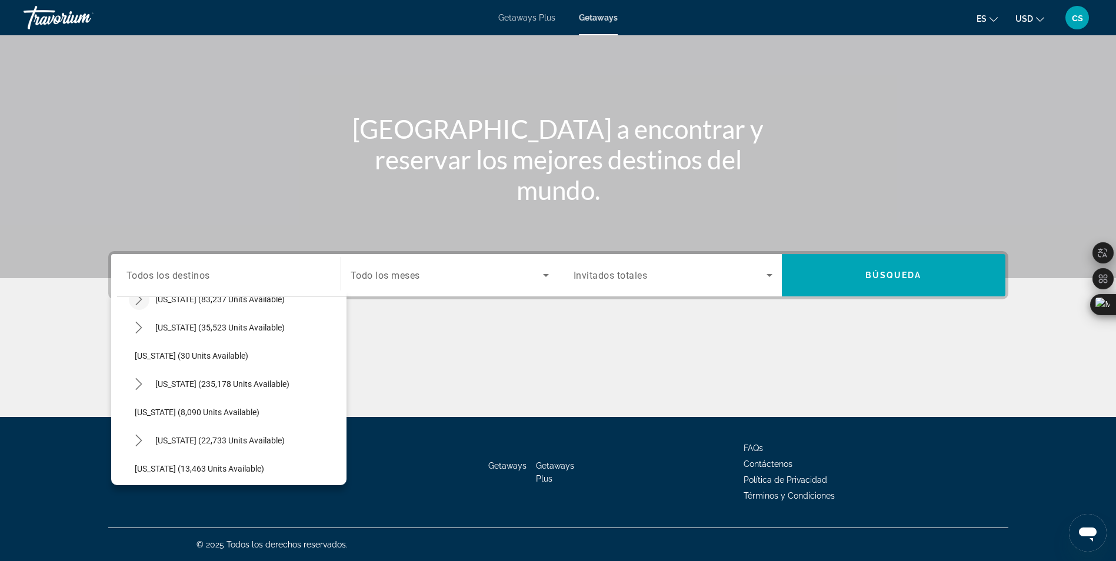
scroll to position [152, 0]
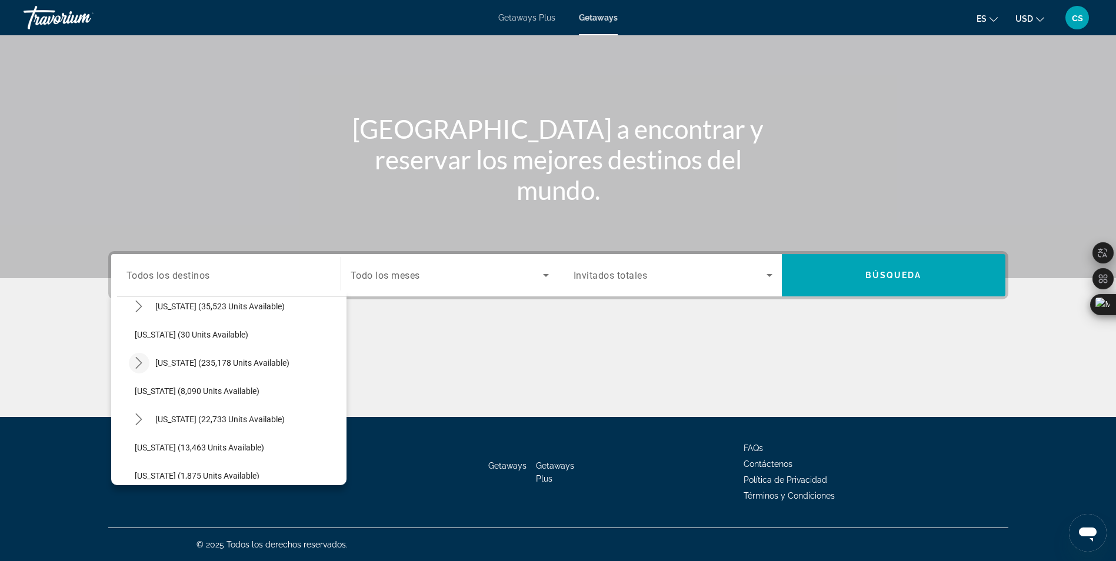
click at [132, 357] on mat-icon "Toggle Florida (235,178 units available) submenu" at bounding box center [139, 363] width 21 height 21
click at [163, 429] on span "Select destination: East Coast (57,511 units available)" at bounding box center [244, 419] width 206 height 28
type input "**********"
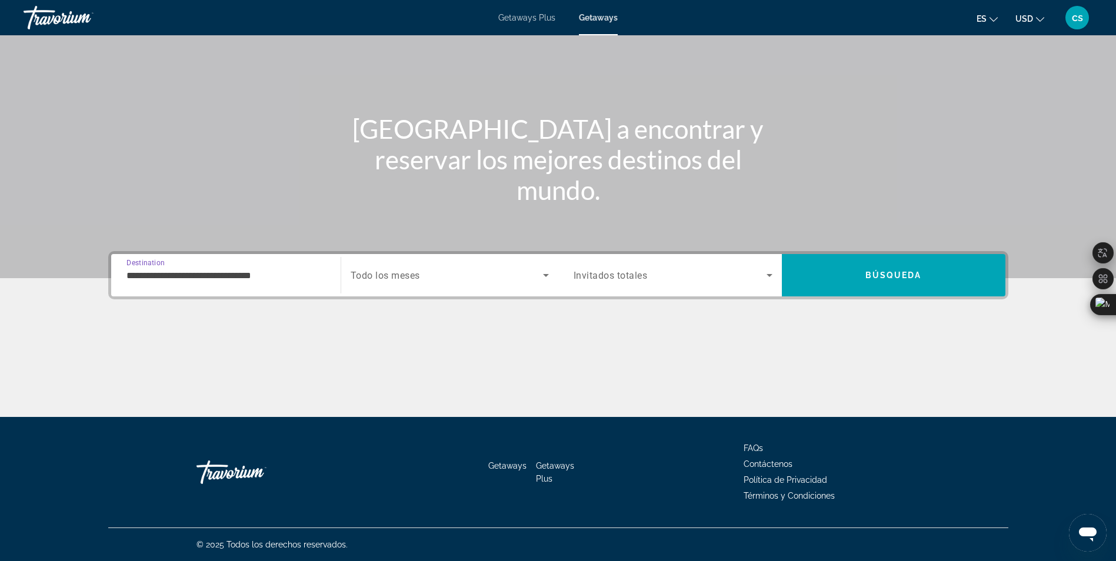
click at [377, 281] on span "Todo los meses" at bounding box center [385, 275] width 69 height 11
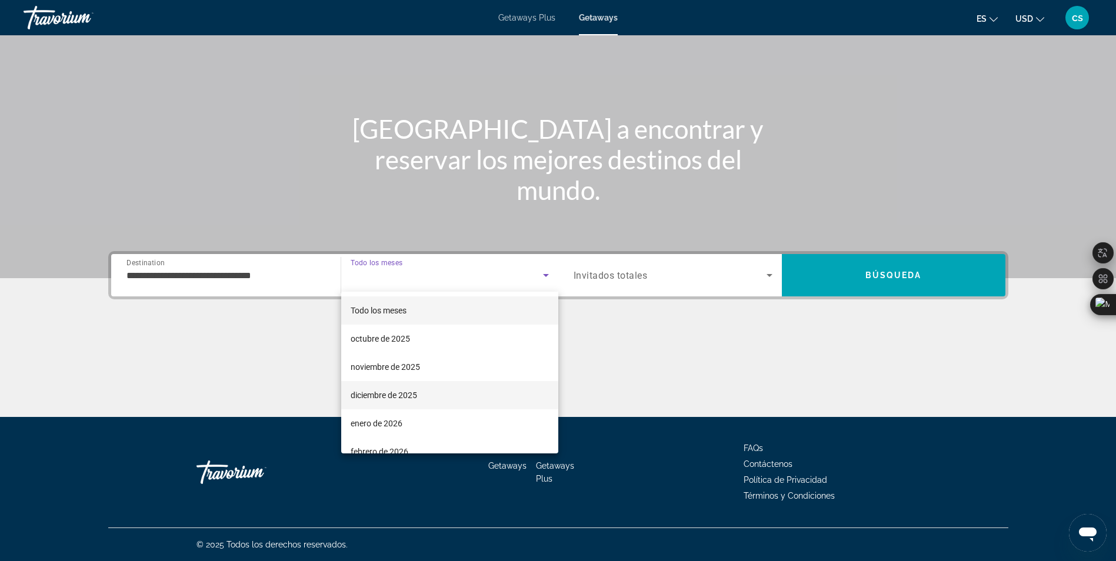
click at [371, 397] on span "diciembre de 2025" at bounding box center [384, 395] width 66 height 14
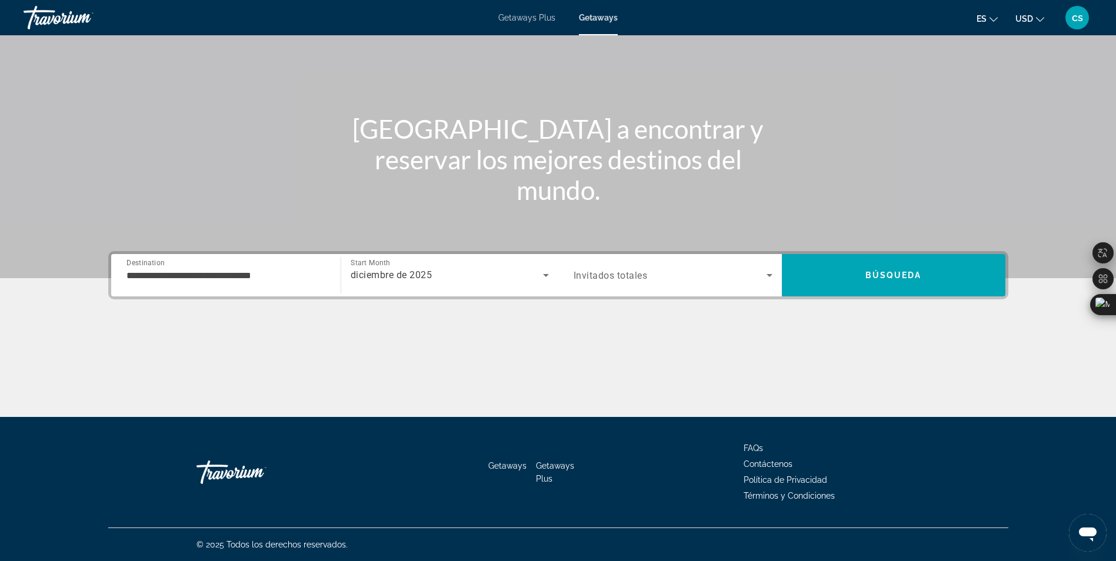
click at [591, 282] on div "Search widget" at bounding box center [673, 275] width 199 height 33
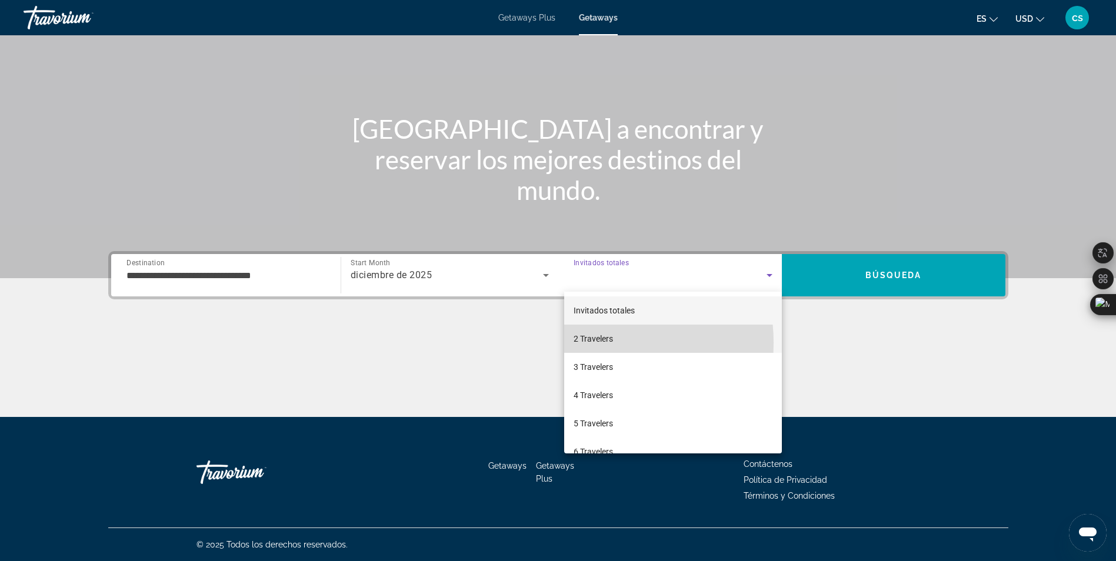
click at [578, 343] on span "2 Travelers" at bounding box center [593, 339] width 39 height 14
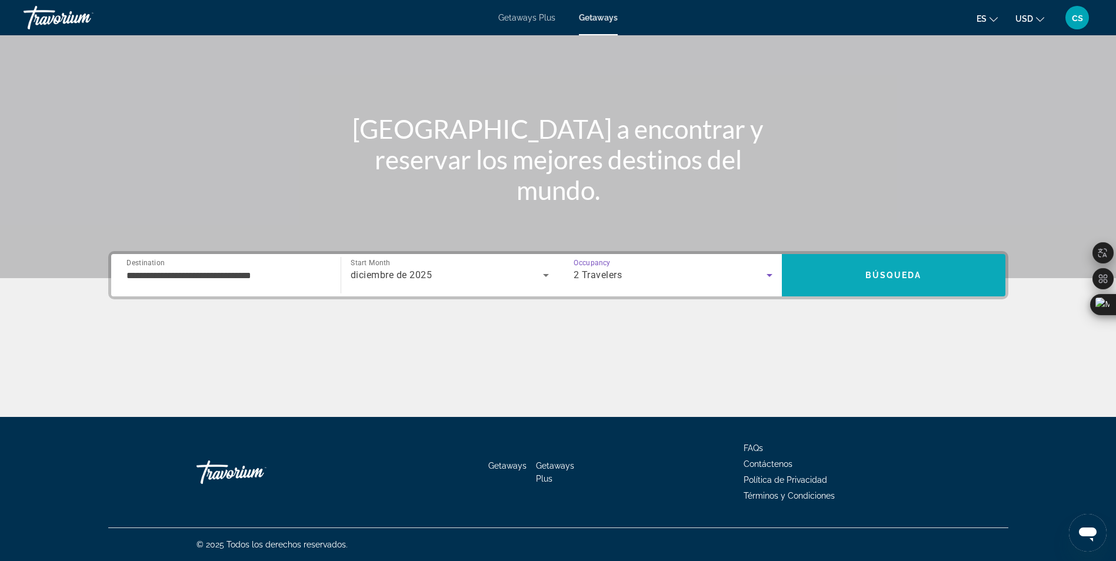
click at [874, 274] on span "Búsqueda" at bounding box center [893, 275] width 56 height 9
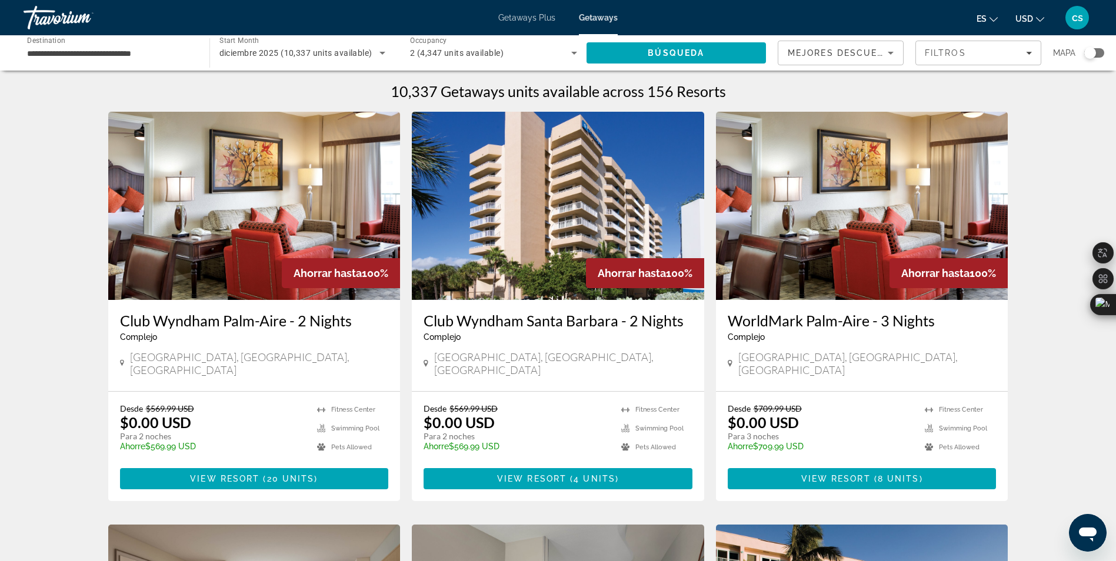
click at [1090, 51] on div "Search widget" at bounding box center [1090, 53] width 12 height 12
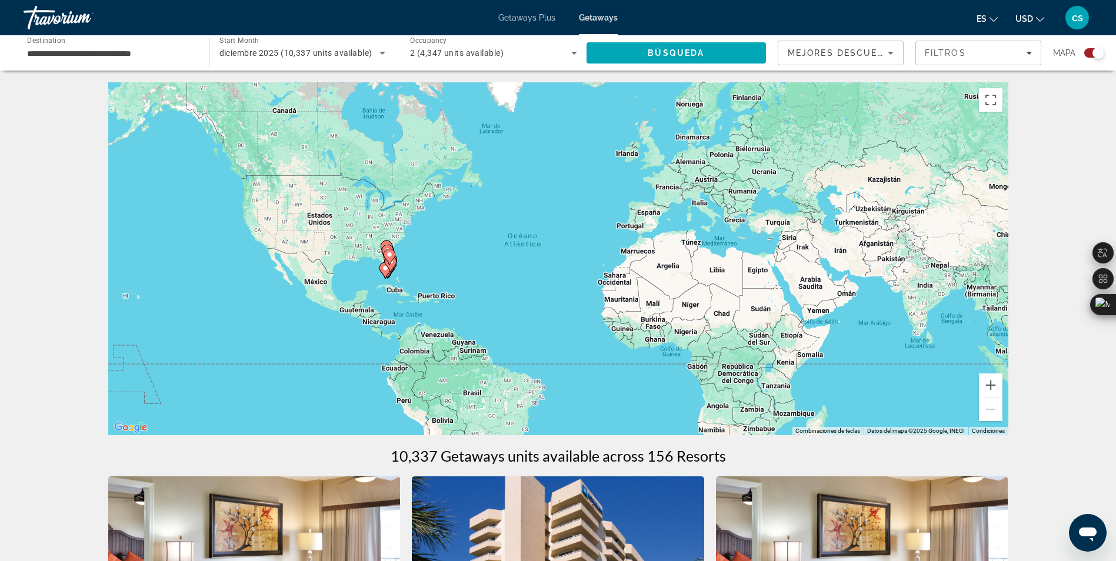
click at [394, 266] on icon "Main content" at bounding box center [390, 264] width 11 height 15
click at [394, 266] on div "Para activar la función de arrastrar con el teclado, presiona Alt + Intro. Una …" at bounding box center [558, 258] width 900 height 353
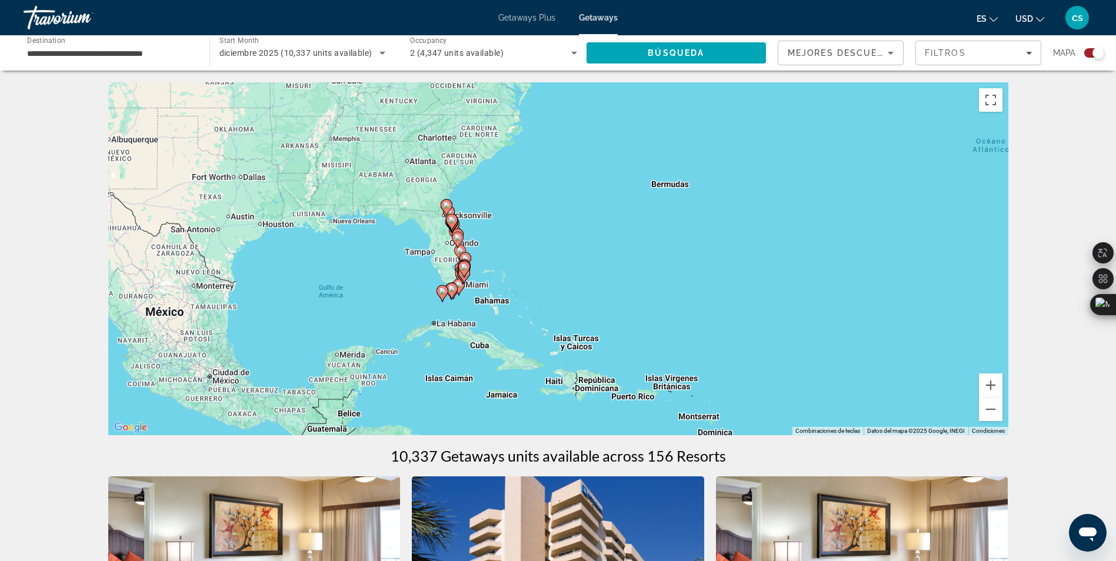
click at [441, 267] on div "Para activar la función de arrastrar con el teclado, presiona Alt + Intro. Una …" at bounding box center [558, 258] width 900 height 353
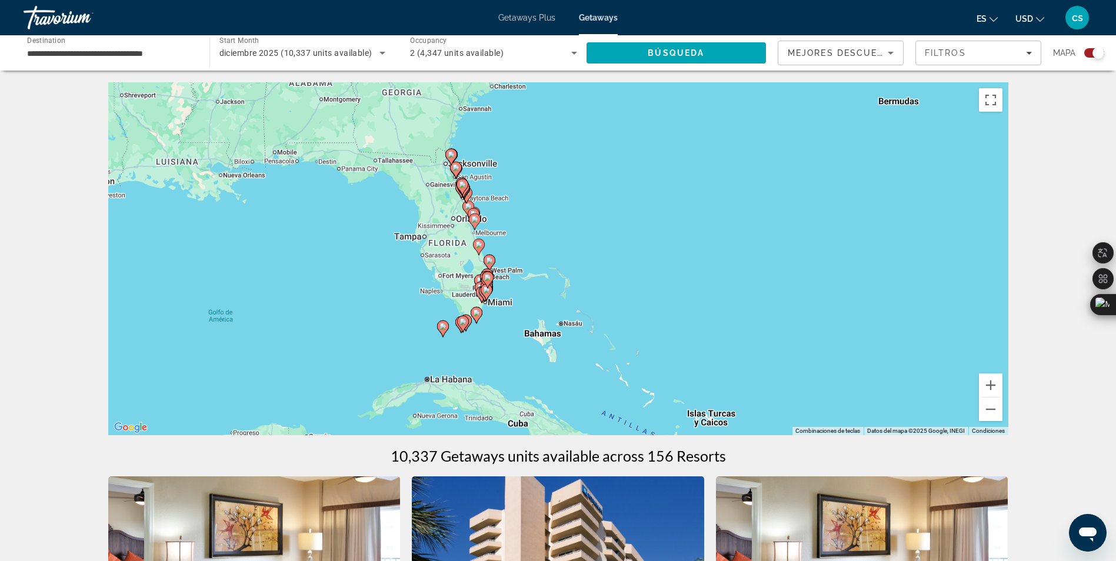
click at [473, 307] on gmp-advanced-marker "Main content" at bounding box center [477, 316] width 12 height 18
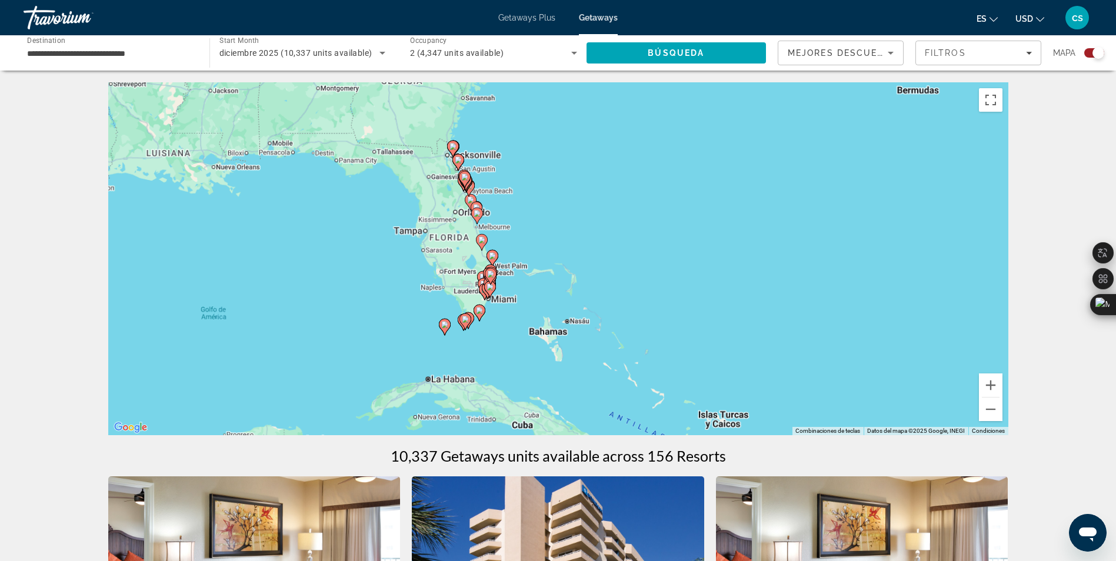
click at [558, 259] on div "Main content" at bounding box center [1008, 259] width 900 height 0
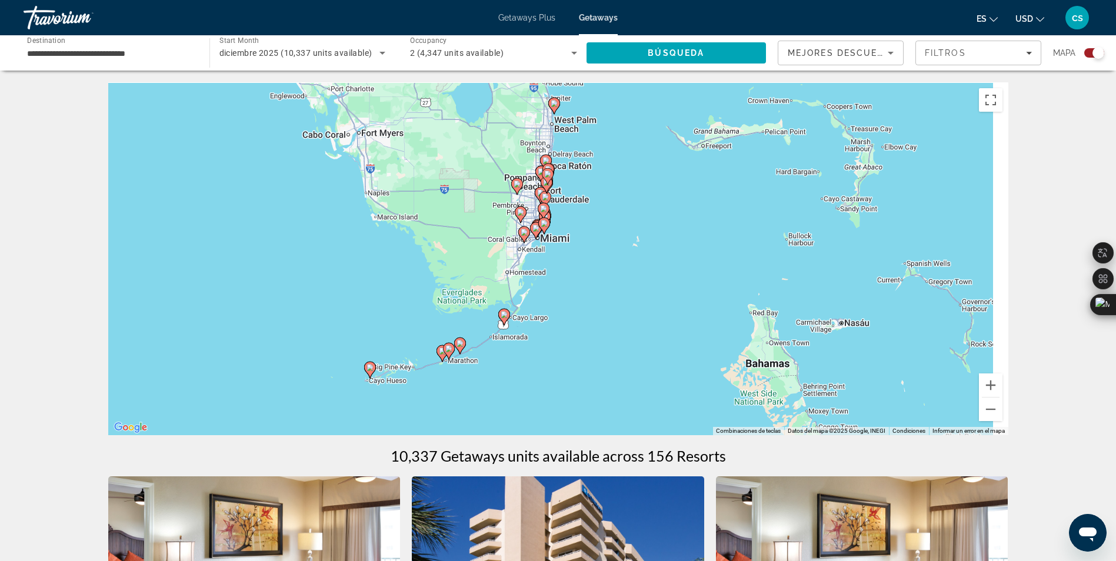
drag, startPoint x: 473, startPoint y: 307, endPoint x: 477, endPoint y: 276, distance: 30.8
click at [477, 276] on div "Para activar la función de arrastrar con el teclado, presiona Alt + Intro. Una …" at bounding box center [558, 258] width 900 height 353
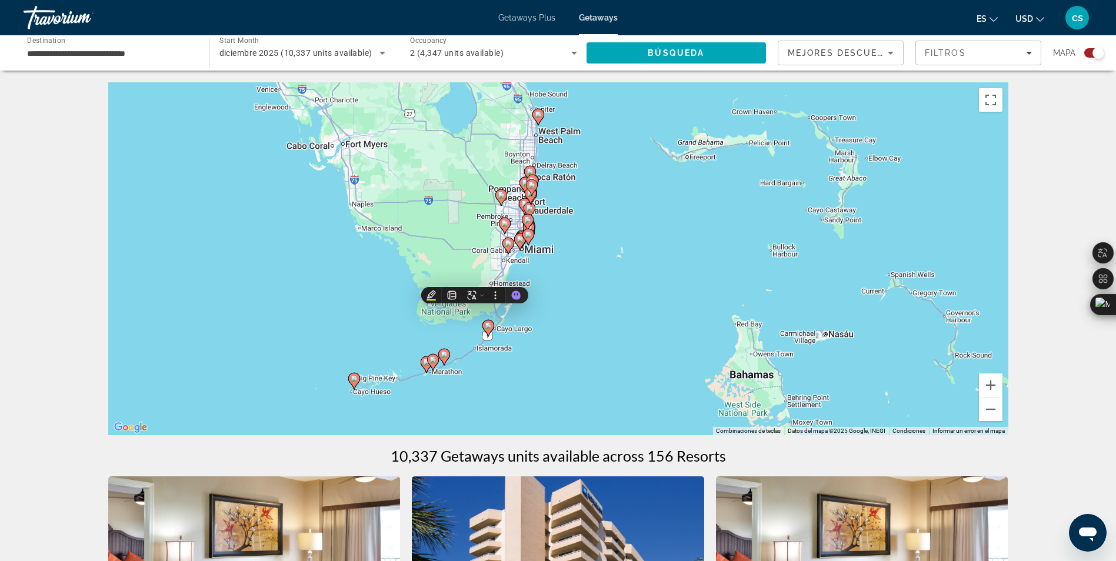
click at [515, 258] on div "Para activar la función de arrastrar con el teclado, presiona Alt + Intro. Una …" at bounding box center [558, 258] width 900 height 353
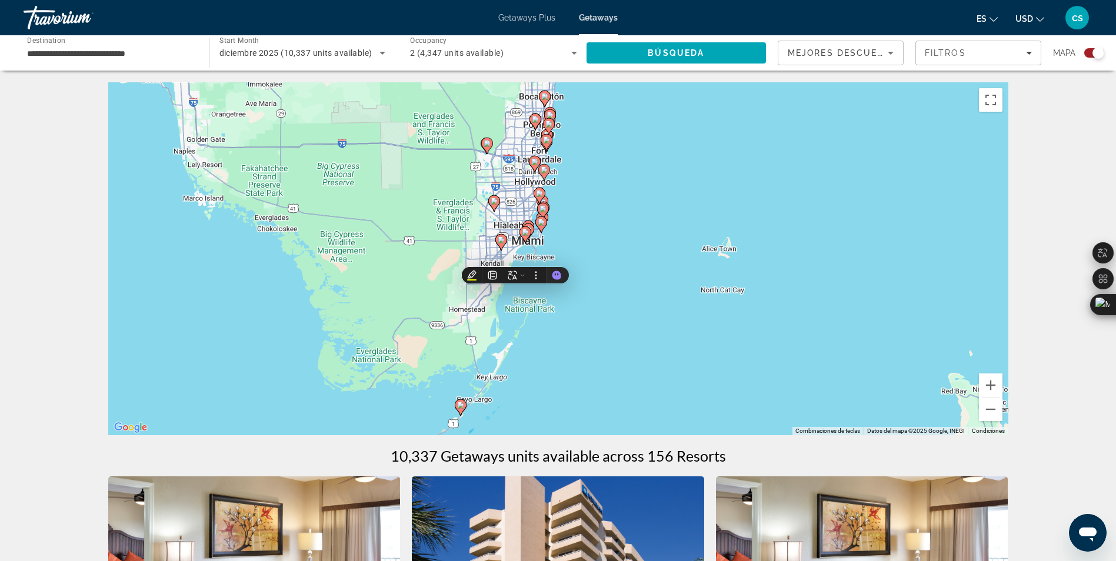
click at [547, 244] on div "Para activar la función de arrastrar con el teclado, presiona Alt + Intro. Una …" at bounding box center [558, 258] width 900 height 353
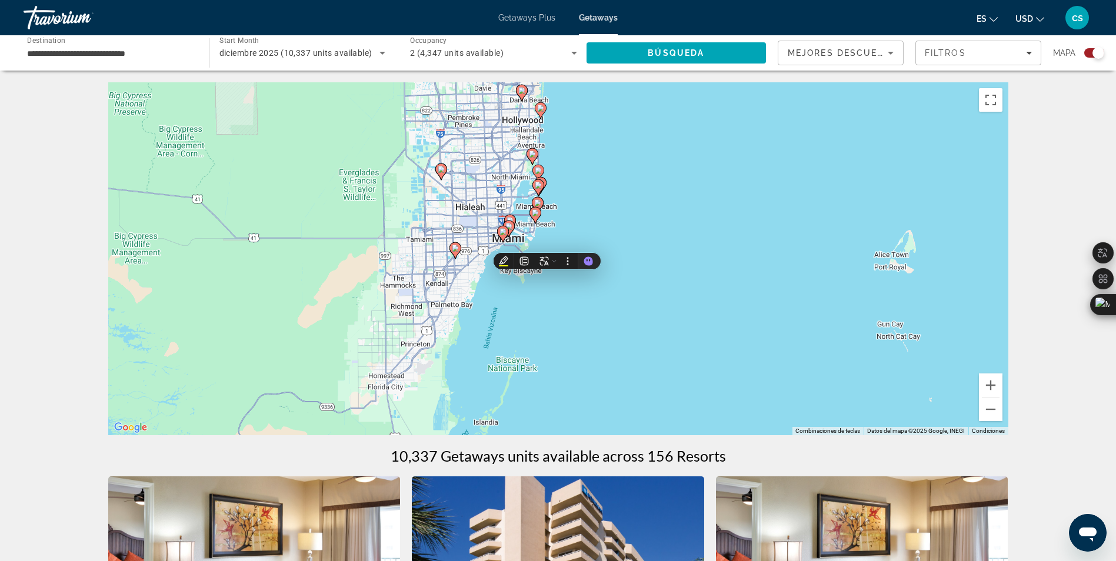
click at [547, 244] on div "Para activar la función de arrastrar con el teclado, presiona Alt + Intro. Una …" at bounding box center [558, 258] width 900 height 353
click at [547, 242] on div "Para activar la función de arrastrar con el teclado, presiona Alt + Intro. Una …" at bounding box center [558, 258] width 900 height 353
click at [562, 205] on div "Para activar la función de arrastrar con el teclado, presiona Alt + Intro. Una …" at bounding box center [558, 258] width 900 height 353
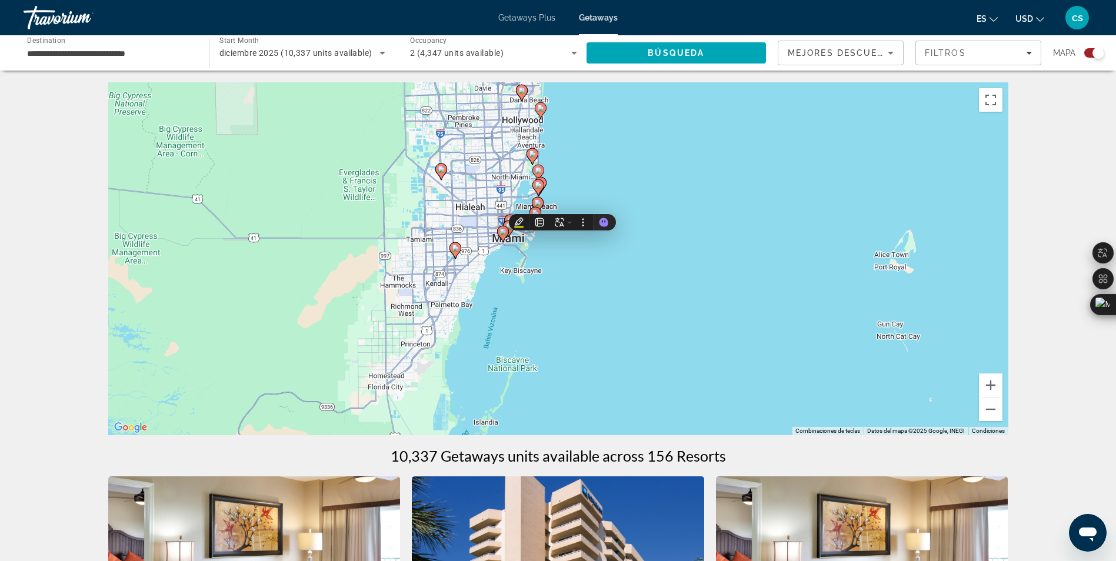
click at [562, 205] on div "Para activar la función de arrastrar con el teclado, presiona Alt + Intro. Una …" at bounding box center [558, 258] width 900 height 353
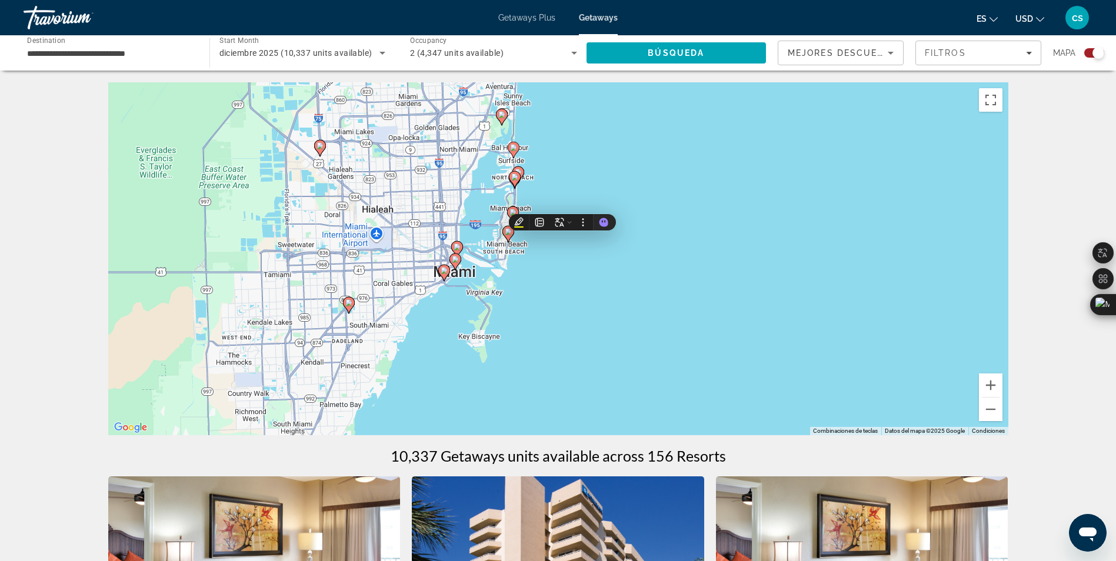
click at [528, 269] on div "Para activar la función de arrastrar con el teclado, presiona Alt + Intro. Una …" at bounding box center [558, 258] width 900 height 353
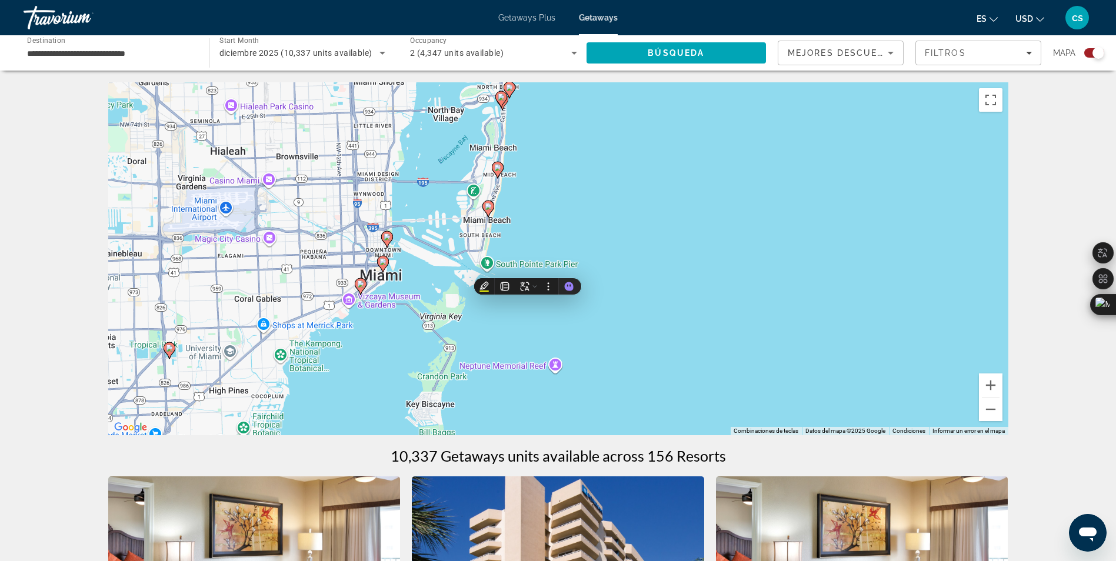
click at [490, 207] on image "Main content" at bounding box center [488, 206] width 7 height 7
type input "**********"
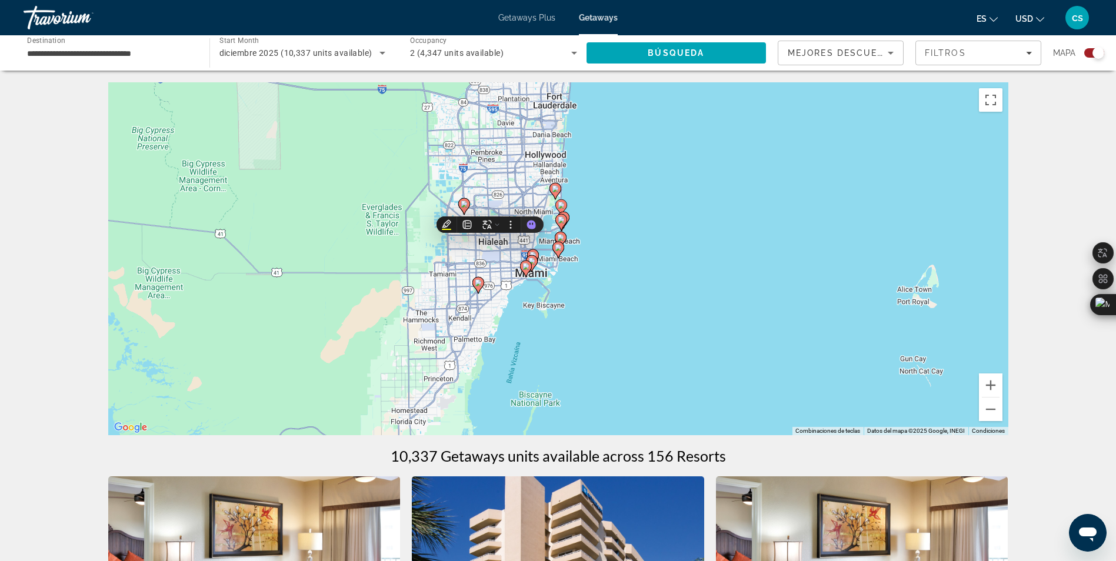
click at [562, 249] on icon "Main content" at bounding box center [557, 249] width 11 height 15
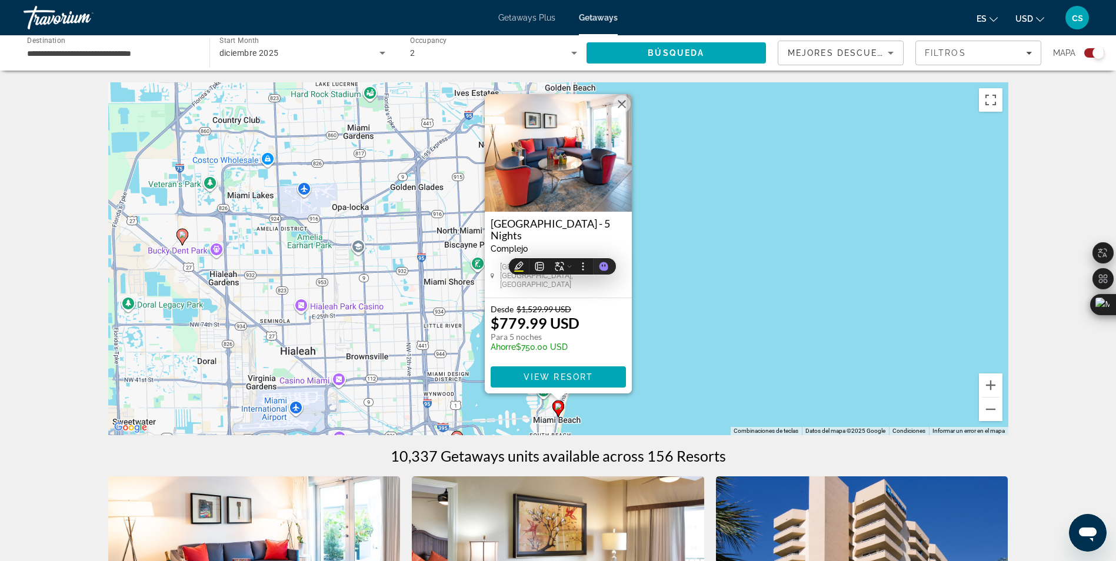
click at [683, 387] on div "Para activar la función de arrastrar con el teclado, presiona Alt + Intro. Una …" at bounding box center [558, 258] width 900 height 353
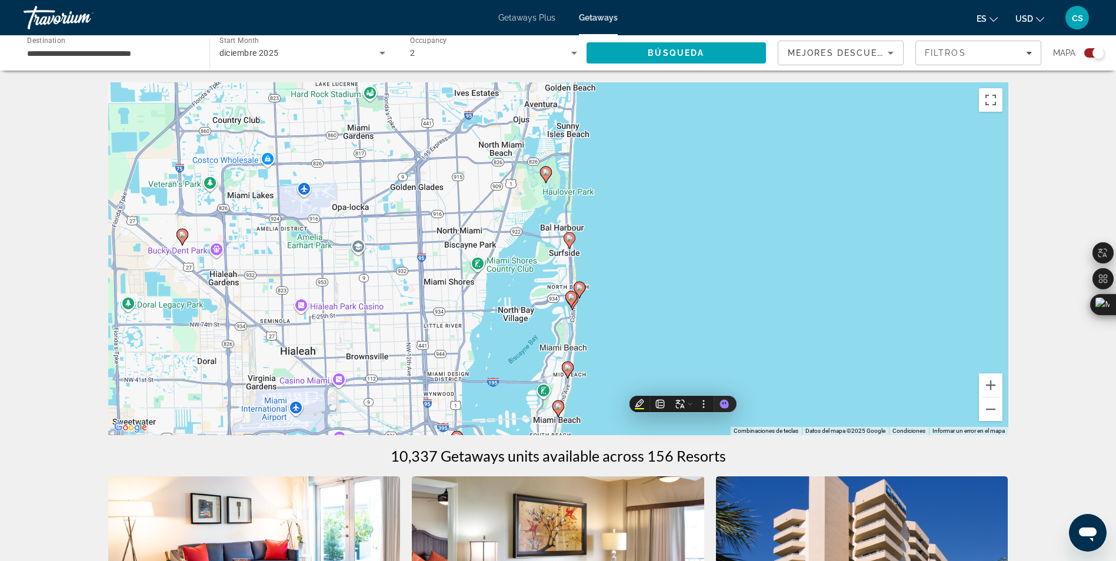
click at [568, 365] on image "Main content" at bounding box center [567, 367] width 7 height 7
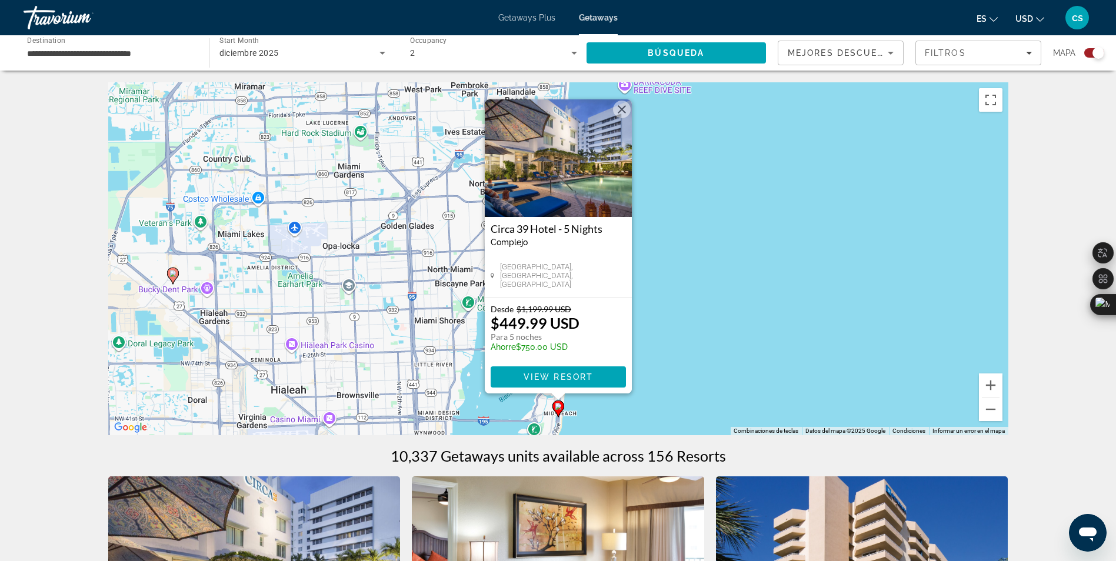
click at [679, 362] on div "Para activar la función de arrastrar con el teclado, presiona Alt + Intro. Una …" at bounding box center [558, 258] width 900 height 353
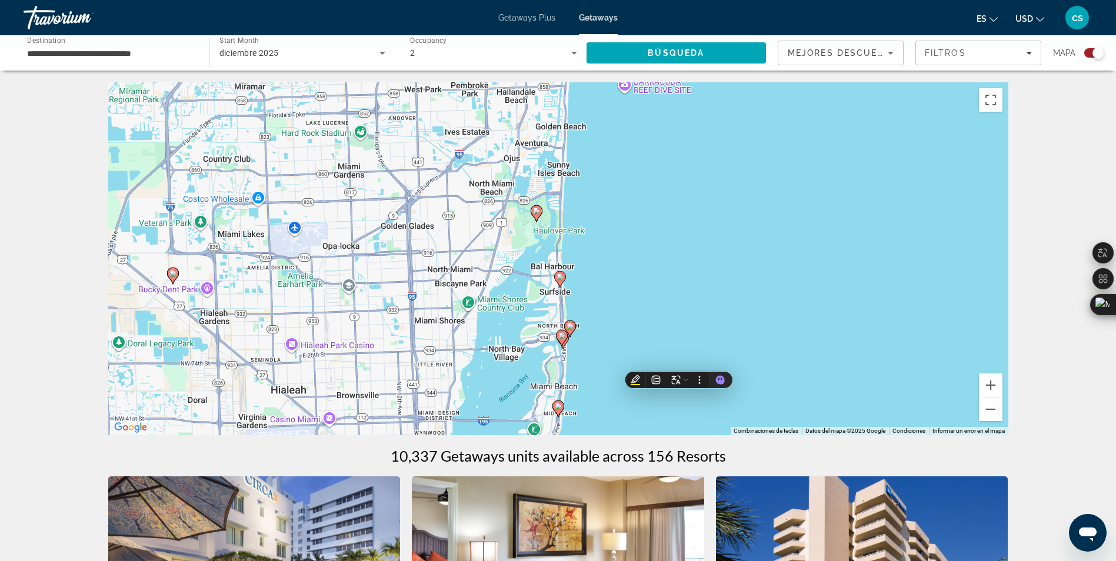
click at [611, 382] on div "Para activar la función de arrastrar con el teclado, presiona Alt + Intro. Una …" at bounding box center [558, 258] width 900 height 353
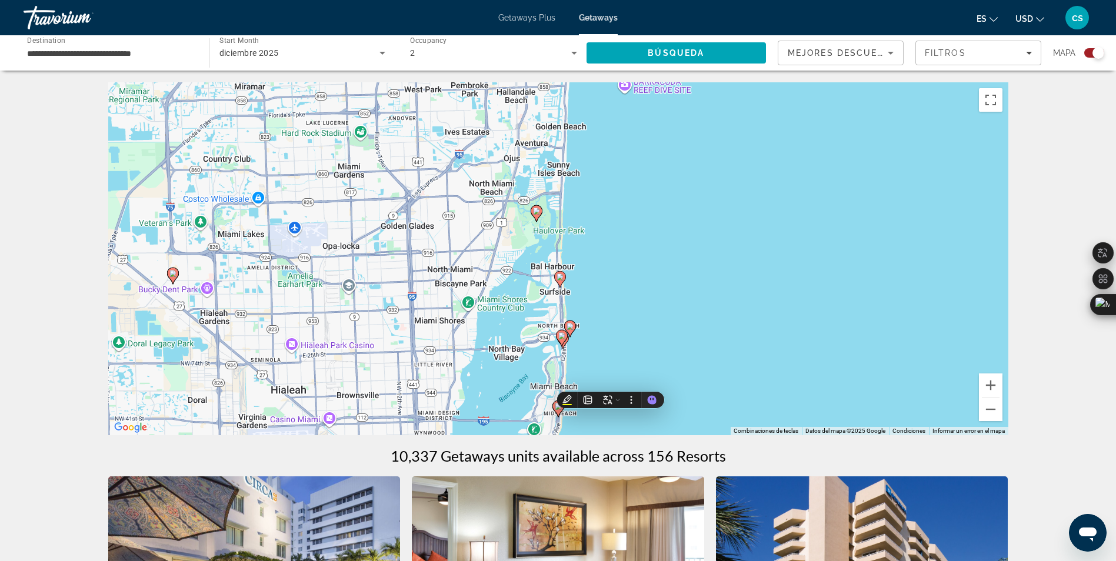
click at [581, 353] on div "Para activar la función de arrastrar con el teclado, presiona Alt + Intro. Una …" at bounding box center [558, 258] width 900 height 353
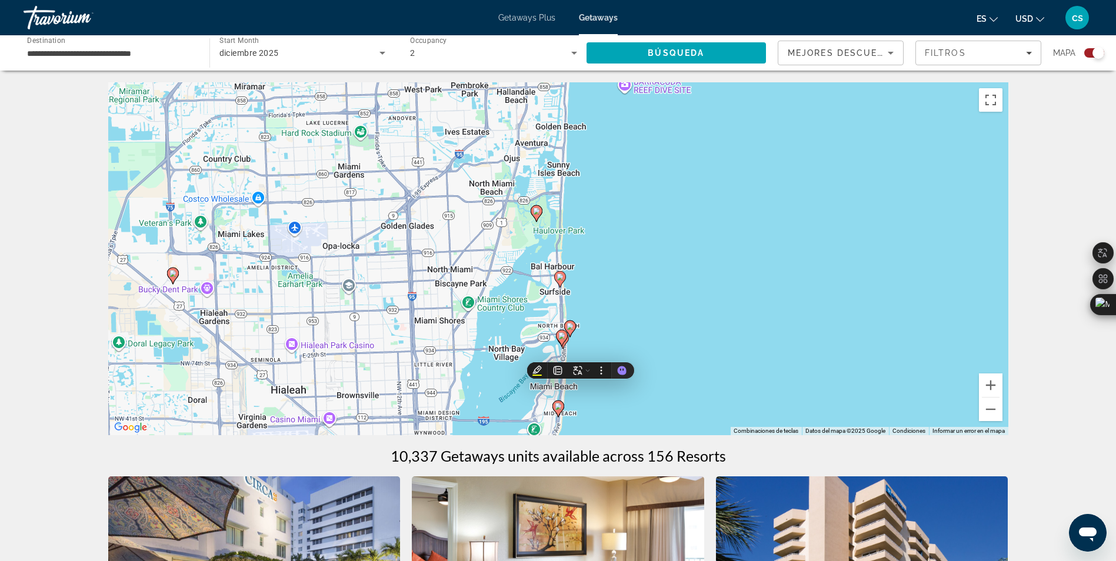
click at [581, 353] on div "Para activar la función de arrastrar con el teclado, presiona Alt + Intro. Una …" at bounding box center [558, 258] width 900 height 353
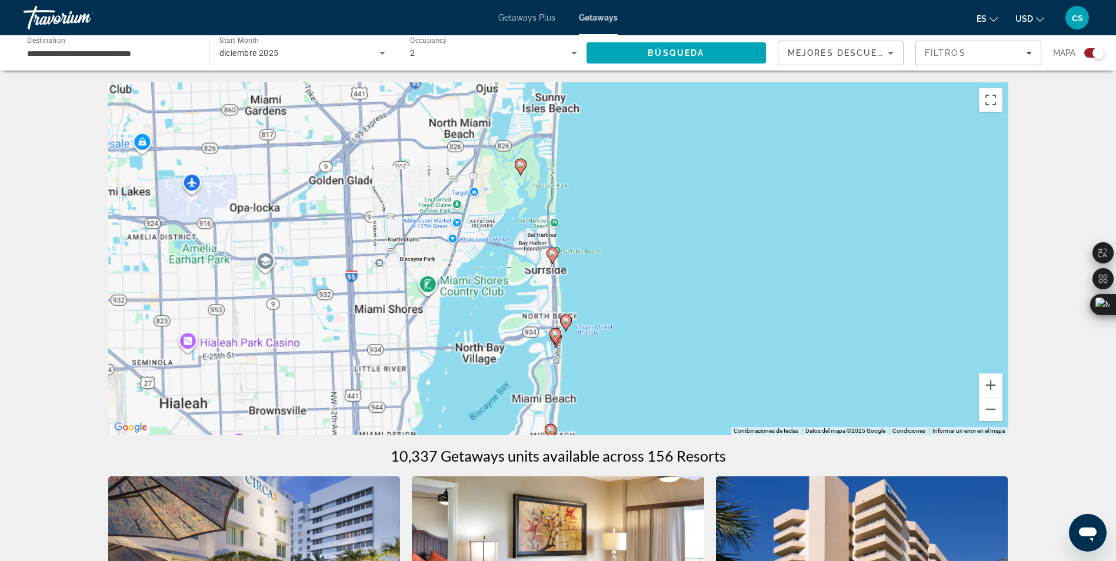
click at [581, 353] on div "Para activar la función de arrastrar con el teclado, presiona Alt + Intro. Una …" at bounding box center [558, 258] width 900 height 353
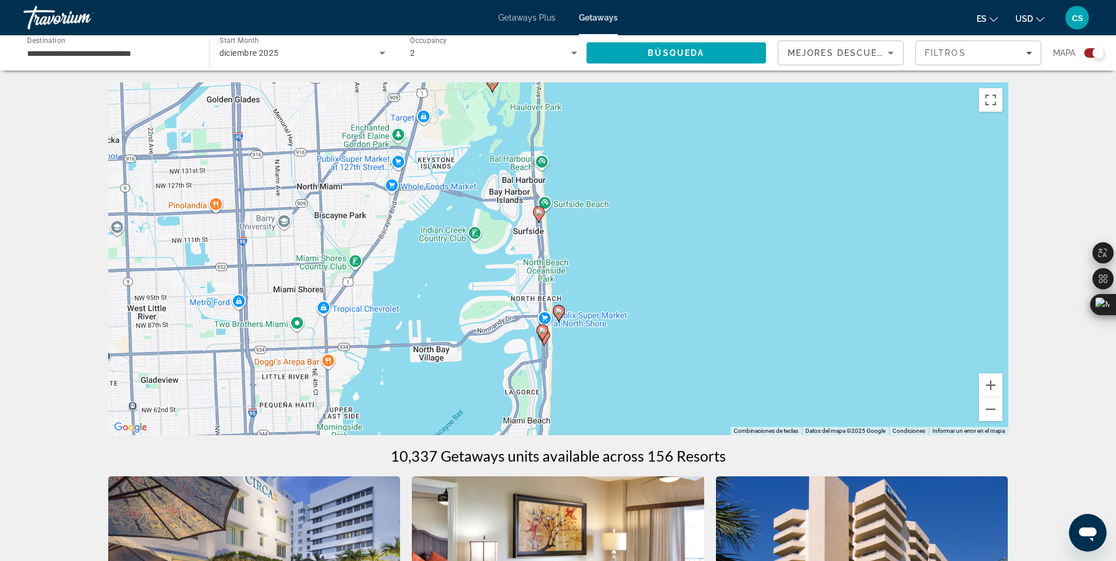
click at [581, 353] on div "Para activar la función de arrastrar con el teclado, presiona Alt + Intro. Una …" at bounding box center [558, 258] width 900 height 353
click at [545, 338] on gmp-advanced-marker "Main content" at bounding box center [543, 333] width 12 height 18
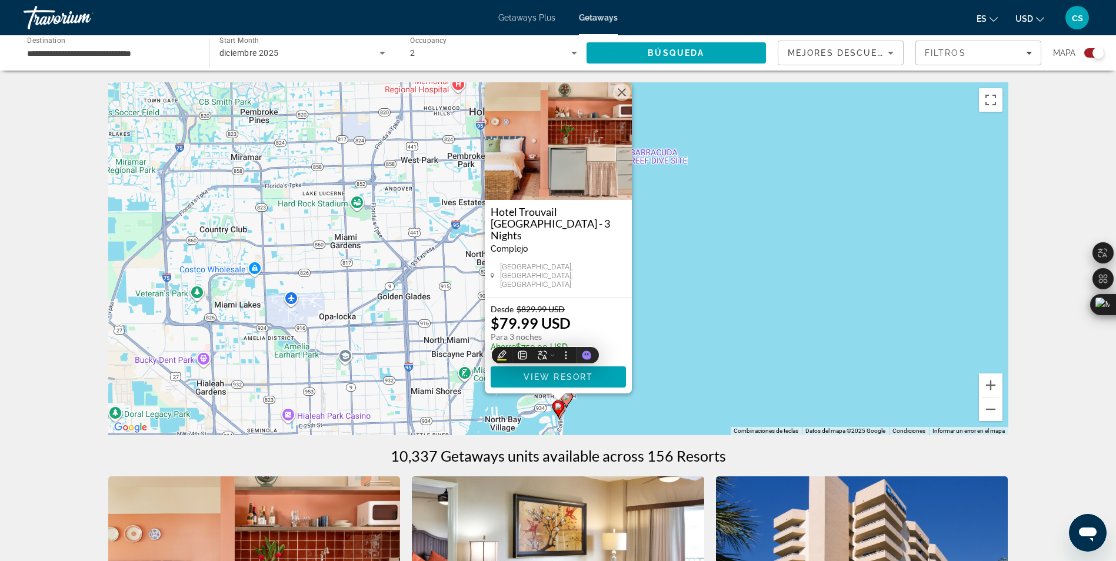
click at [685, 364] on div "Para activar la función de arrastrar con el teclado, presiona Alt + Intro. Una …" at bounding box center [558, 258] width 900 height 353
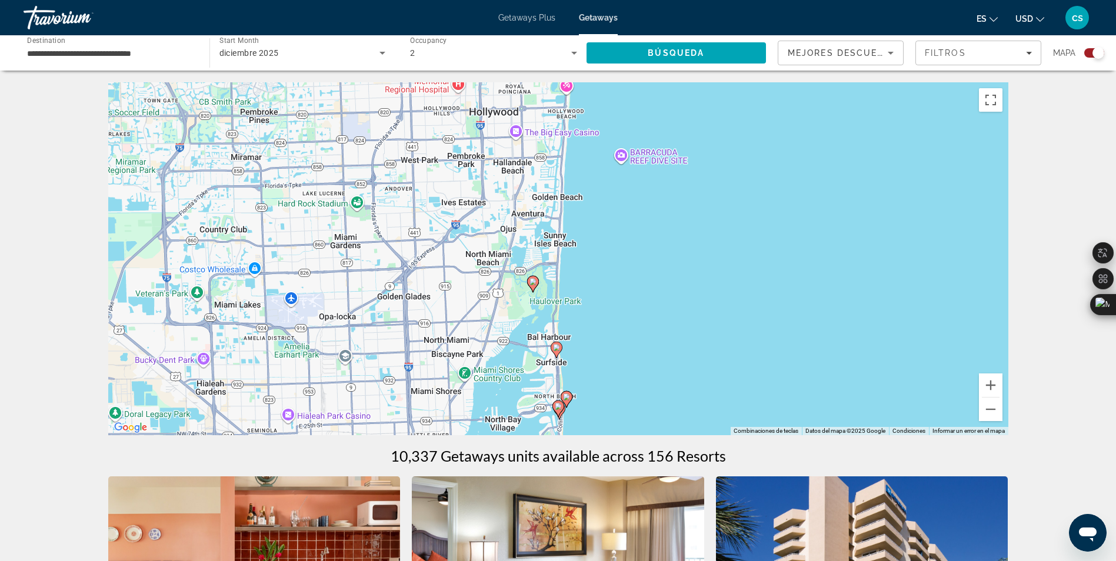
click at [566, 395] on image "Main content" at bounding box center [566, 397] width 7 height 7
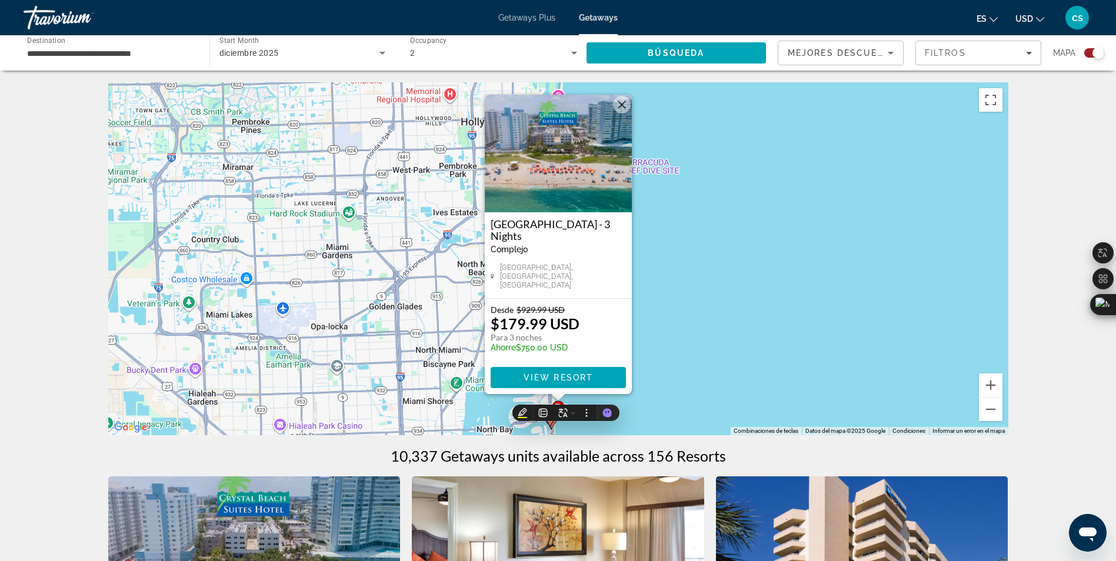
click at [635, 356] on div "Para activar la función de arrastrar con el teclado, presiona Alt + Intro. Una …" at bounding box center [558, 258] width 900 height 353
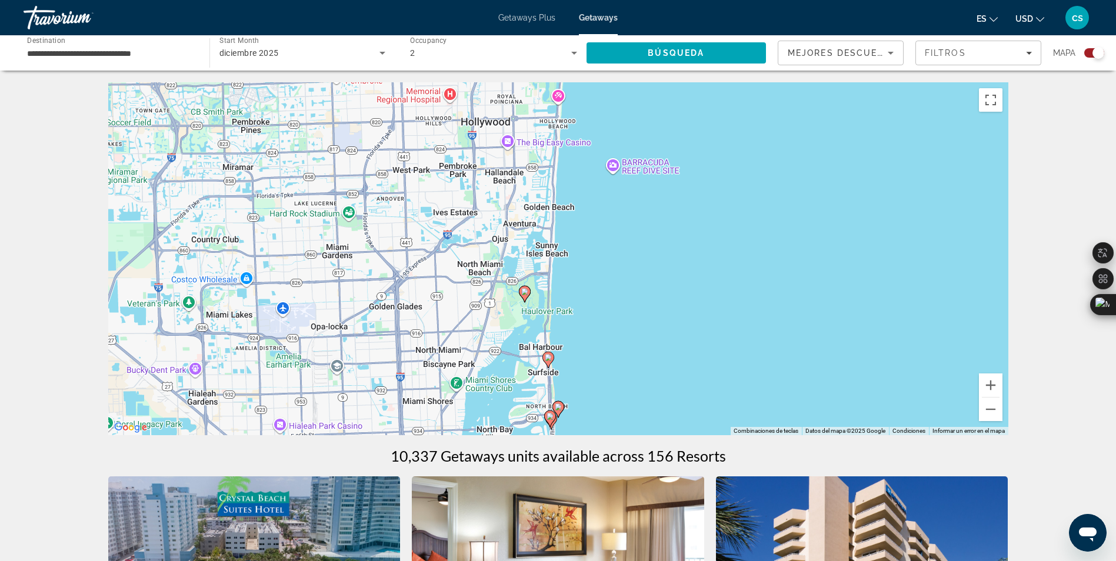
click at [550, 361] on image "Main content" at bounding box center [548, 357] width 7 height 7
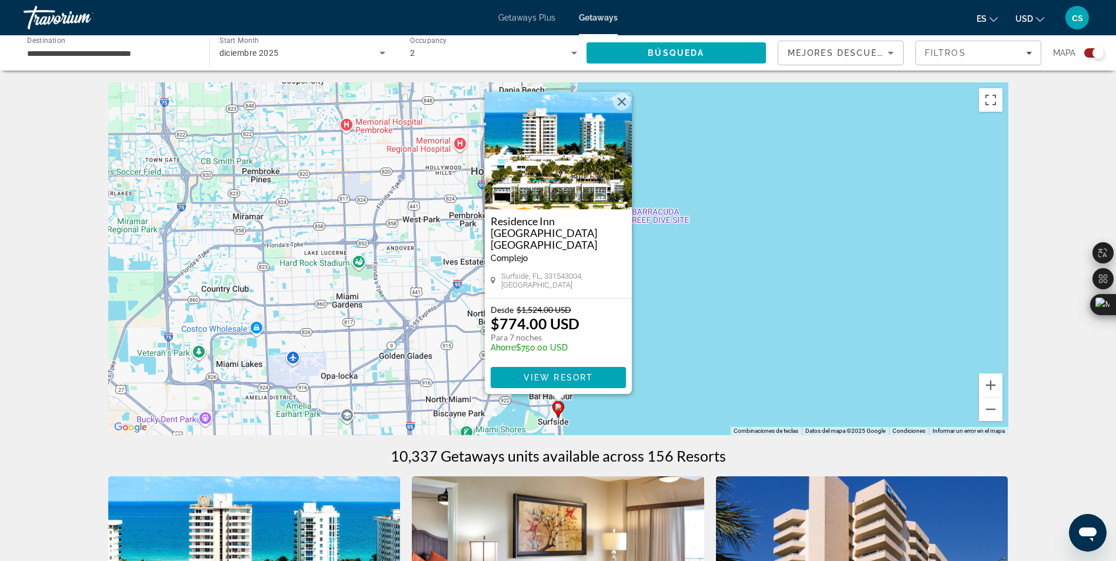
click at [674, 343] on div "Para activar la función de arrastrar con el teclado, presiona Alt + Intro. Una …" at bounding box center [558, 258] width 900 height 353
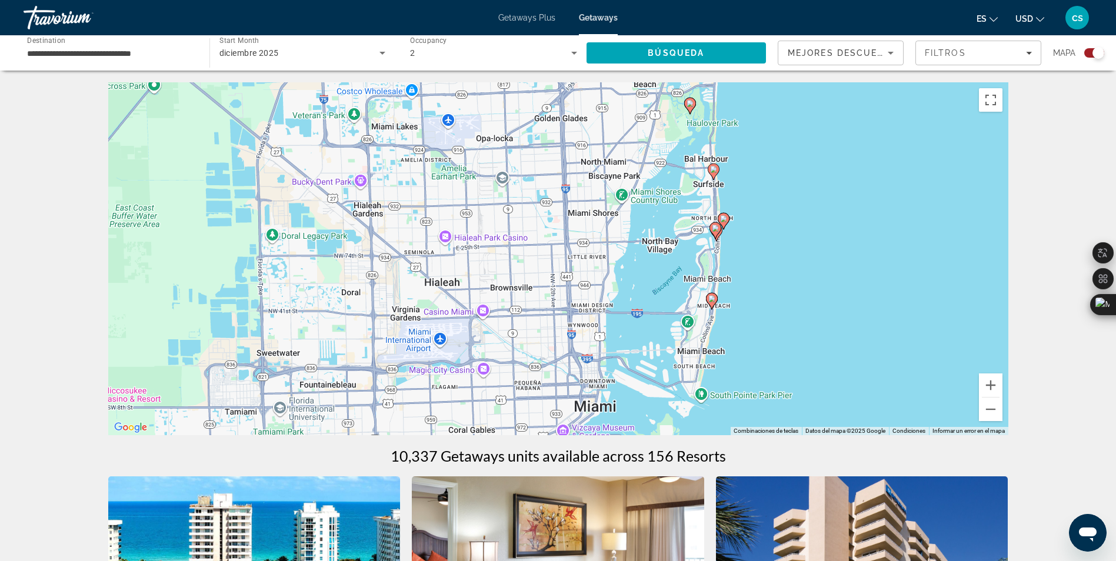
drag, startPoint x: 613, startPoint y: 364, endPoint x: 778, endPoint y: 109, distance: 303.9
click at [778, 109] on div "Para activar la función de arrastrar con el teclado, presiona Alt + Intro. Una …" at bounding box center [558, 258] width 900 height 353
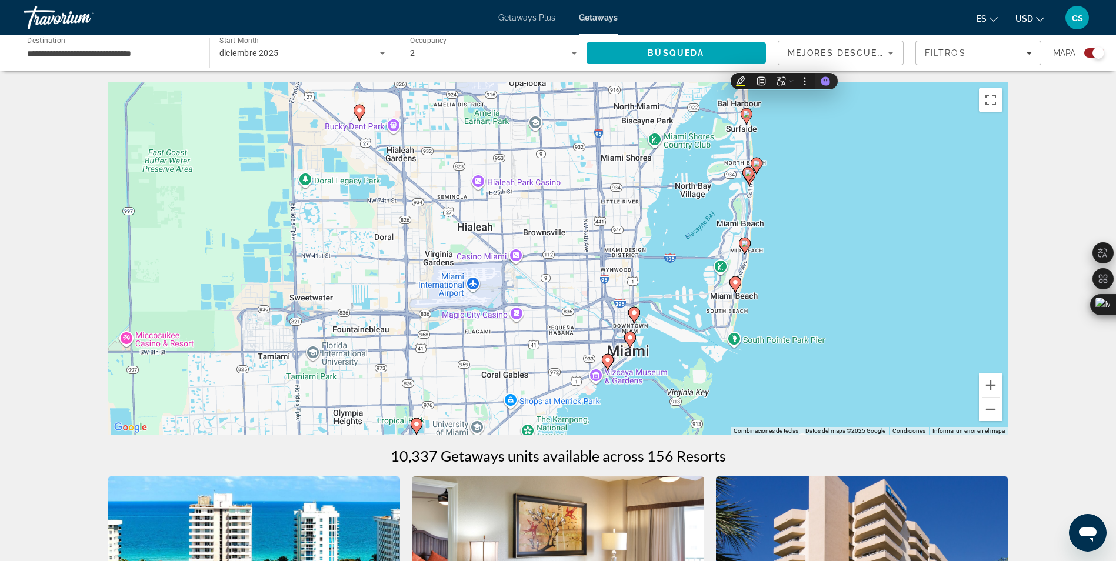
click at [637, 312] on image "Main content" at bounding box center [634, 312] width 7 height 7
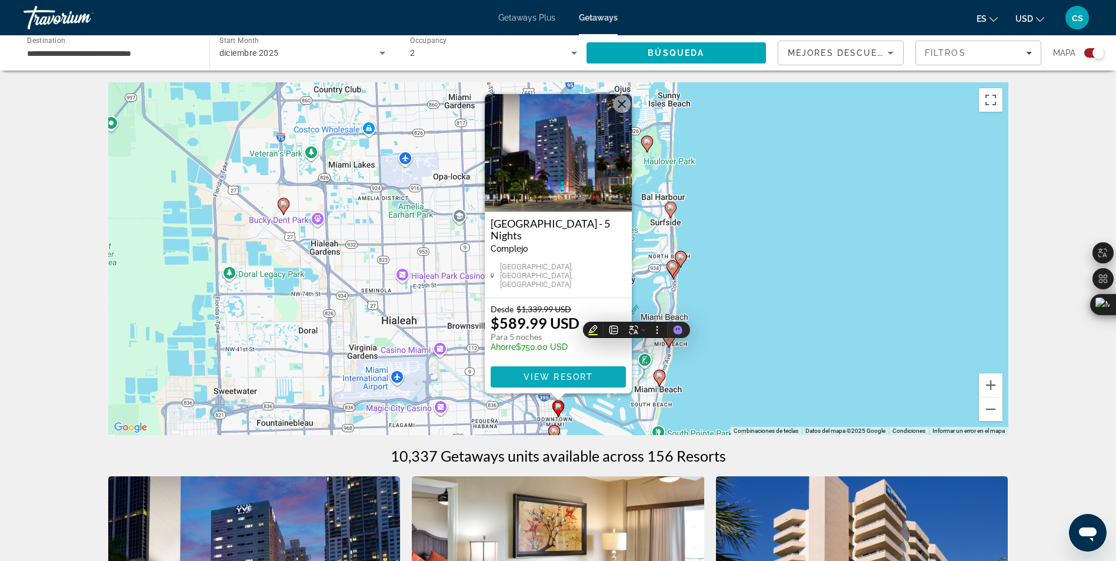
click at [522, 376] on span "Main content" at bounding box center [558, 377] width 135 height 28
